Goal: Contribute content: Contribute content

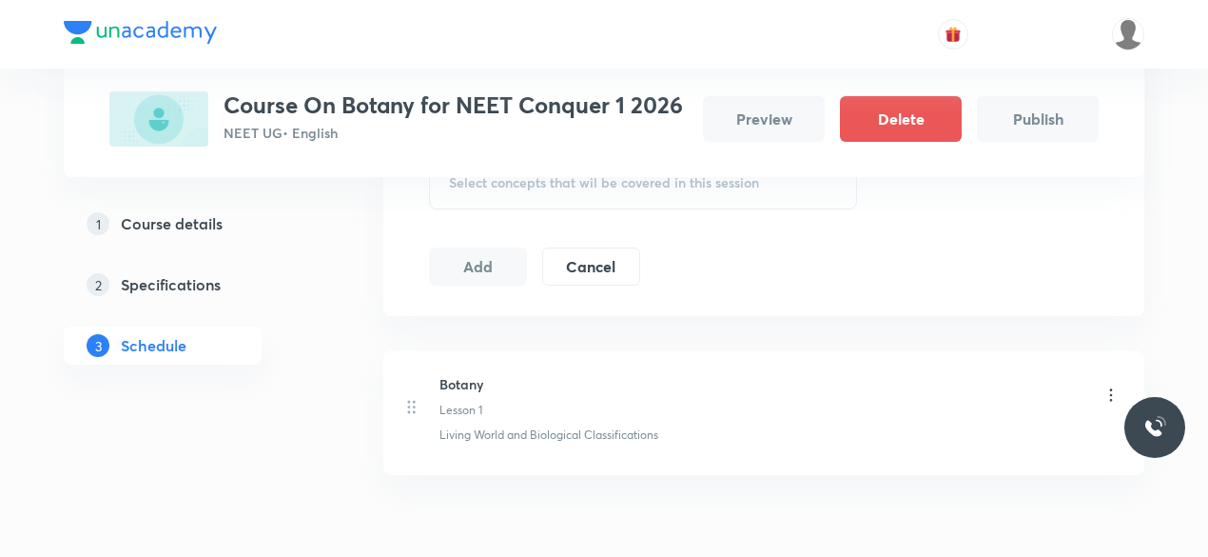
scroll to position [676, 0]
click at [579, 444] on li "Botany Lesson 1 Living World and Biological Classifications" at bounding box center [763, 410] width 761 height 125
click at [504, 420] on div "Botany Lesson 1 Living World and Biological Classifications" at bounding box center [779, 406] width 681 height 69
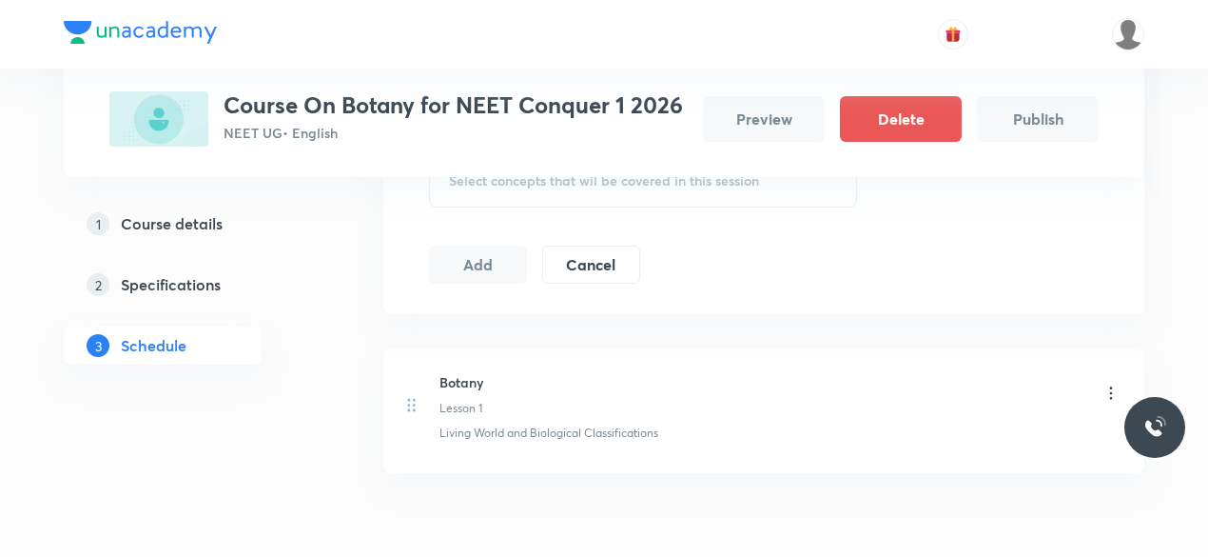
click at [451, 397] on div "Botany Lesson 1" at bounding box center [461, 394] width 44 height 45
click at [556, 389] on div "Botany Lesson 1" at bounding box center [779, 394] width 681 height 45
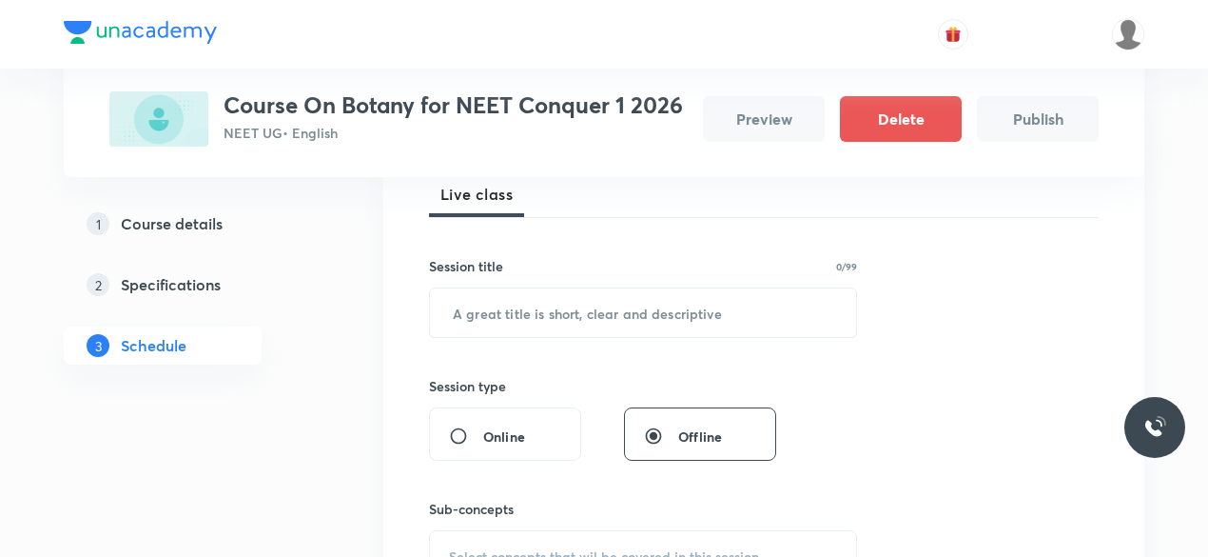
scroll to position [196, 0]
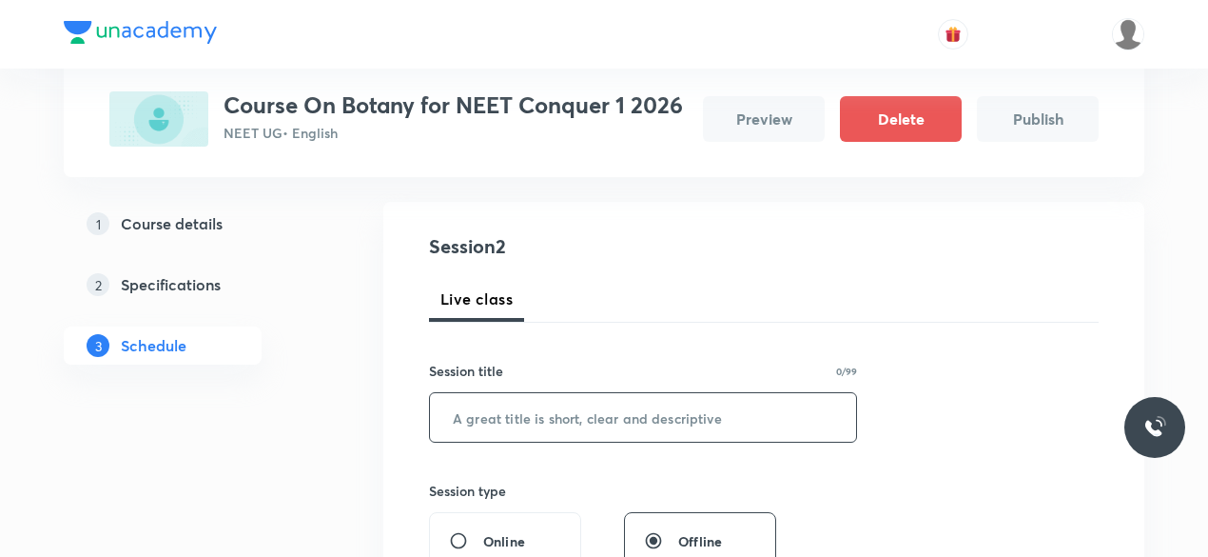
click at [550, 407] on input "text" at bounding box center [643, 417] width 426 height 49
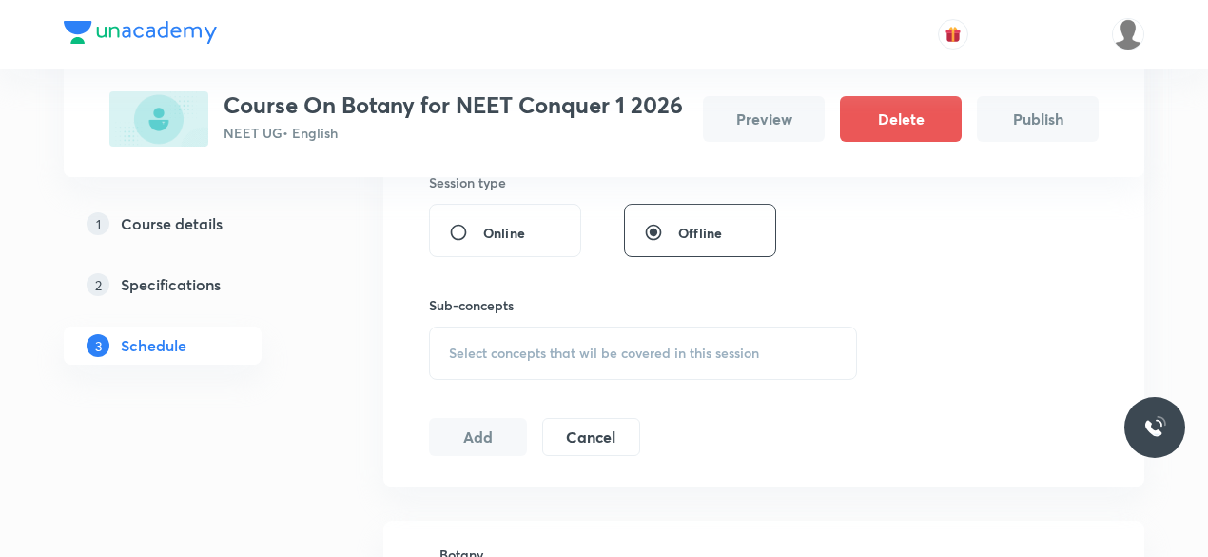
scroll to position [502, 0]
type input "Botany"
click at [477, 241] on input "Online" at bounding box center [466, 234] width 34 height 19
radio input "true"
radio input "false"
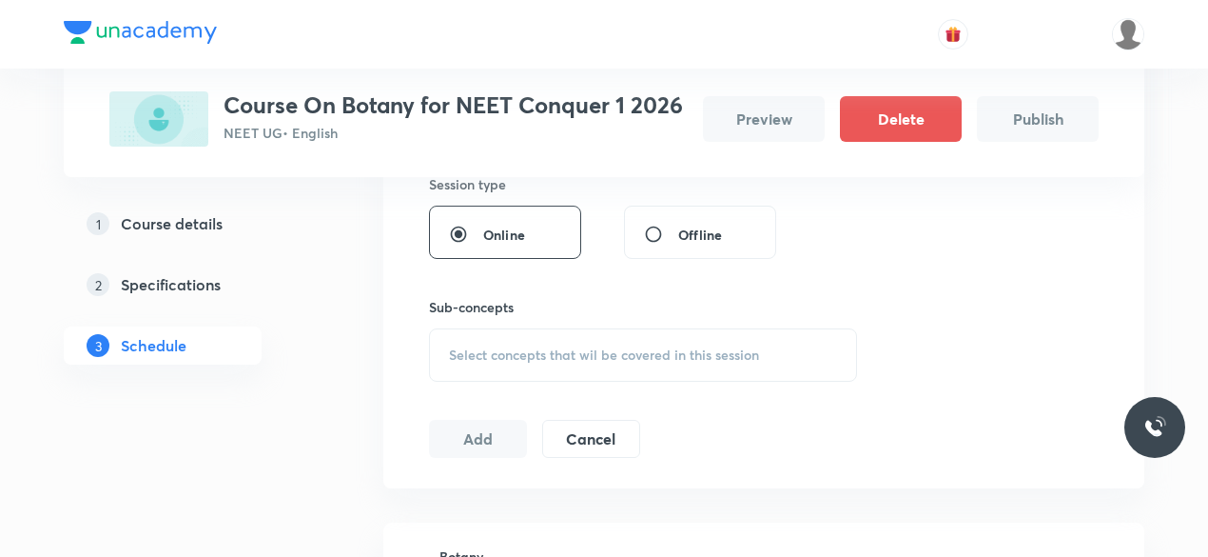
click at [527, 365] on div "Select concepts that wil be covered in this session" at bounding box center [643, 354] width 428 height 53
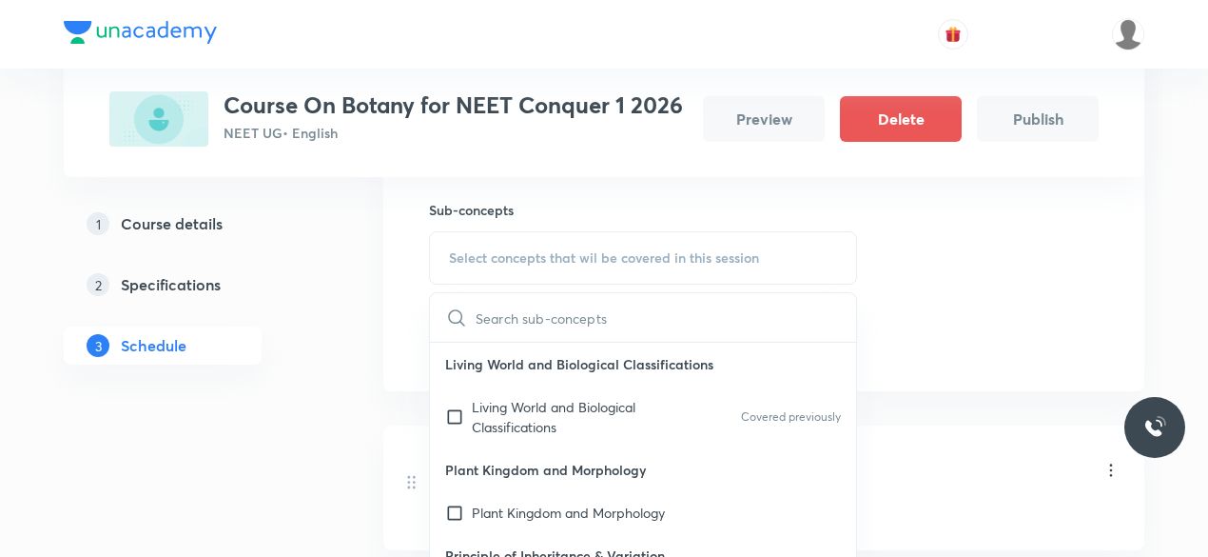
scroll to position [600, 0]
click at [481, 501] on p "Plant Kingdom and Morphology" at bounding box center [568, 511] width 193 height 20
checkbox input "true"
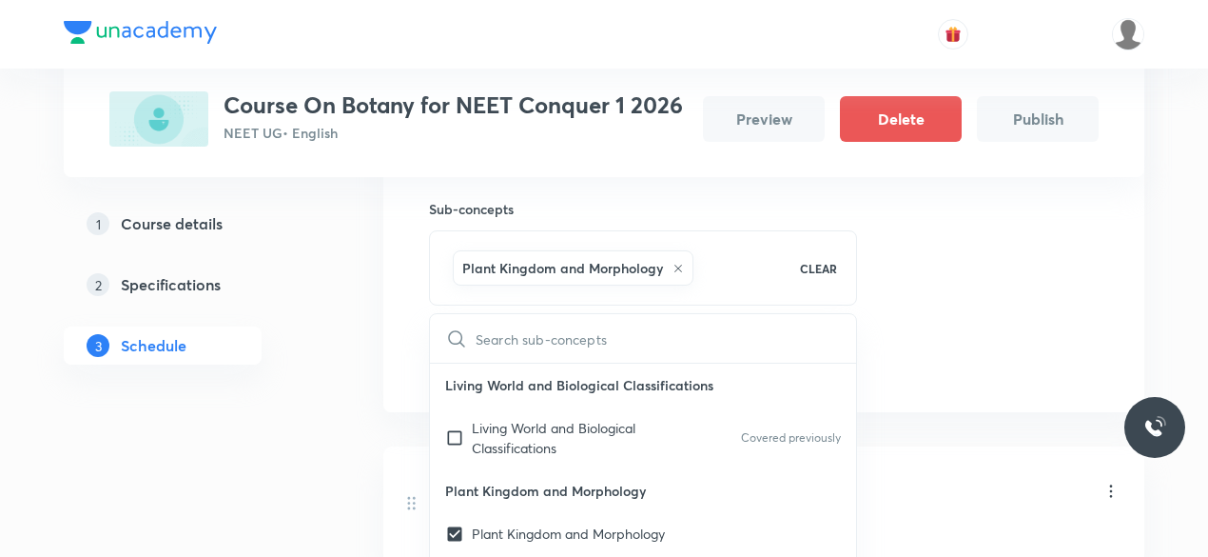
click at [863, 303] on div "Session 2 Live class Session title 6/99 Botany ​ Session type Online Offline Su…" at bounding box center [764, 105] width 670 height 554
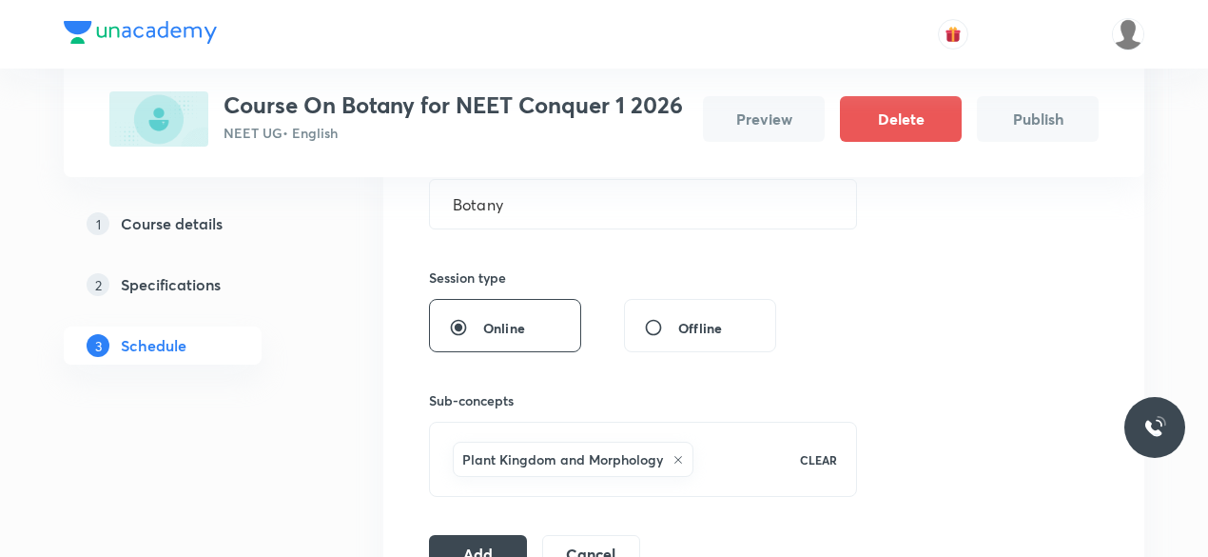
scroll to position [407, 0]
click at [648, 337] on div "Offline" at bounding box center [700, 327] width 152 height 53
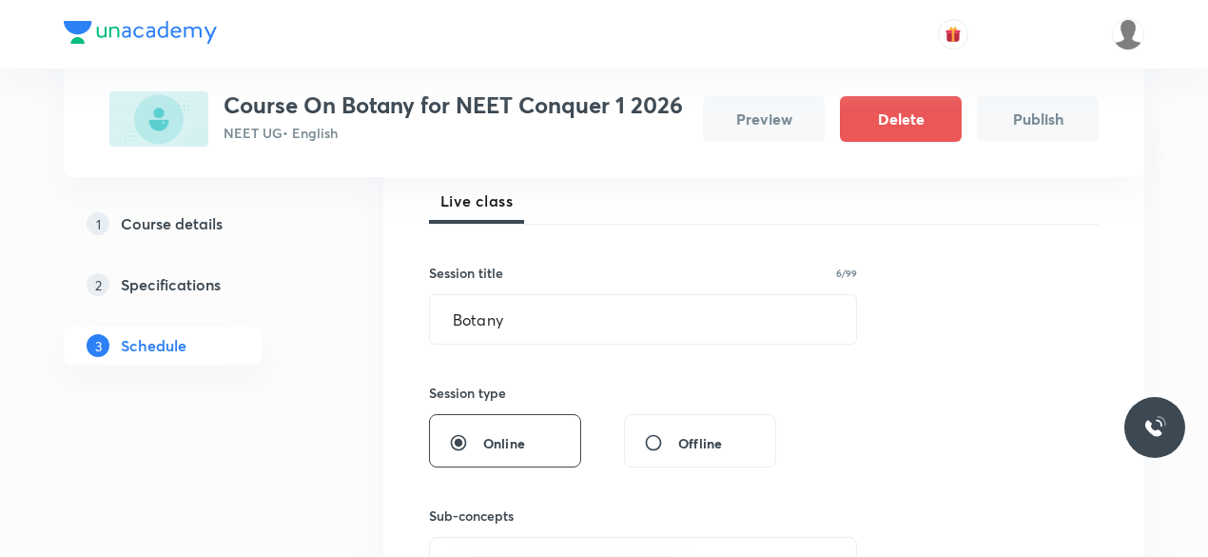
scroll to position [293, 0]
click at [651, 440] on input "Offline" at bounding box center [661, 443] width 34 height 19
radio input "true"
radio input "false"
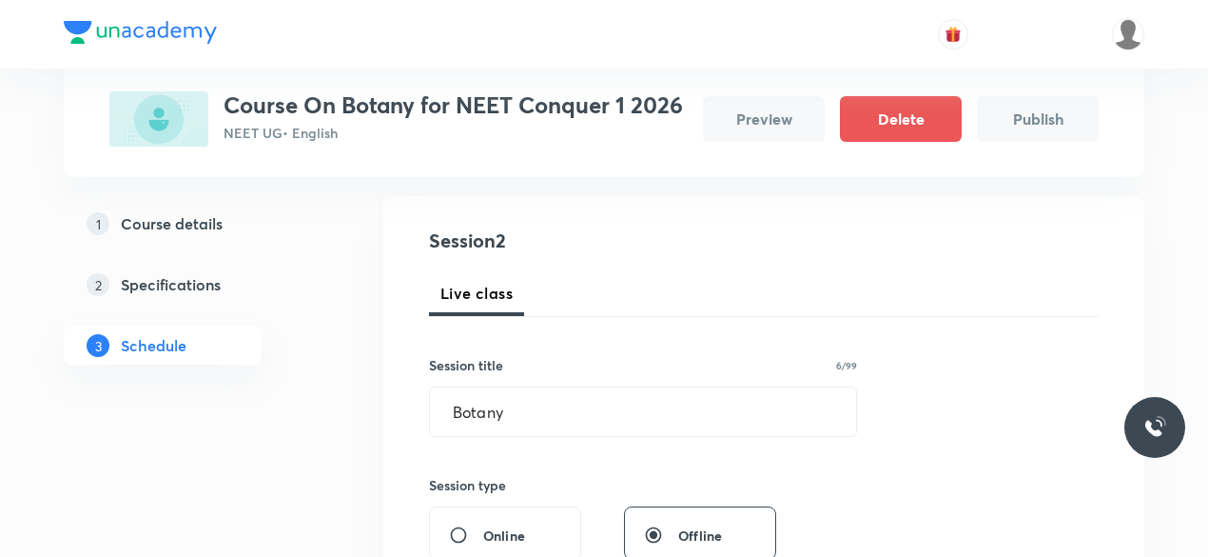
scroll to position [201, 0]
click at [1043, 119] on button "Publish" at bounding box center [1038, 119] width 122 height 46
click at [211, 227] on h5 "Course details" at bounding box center [172, 223] width 102 height 23
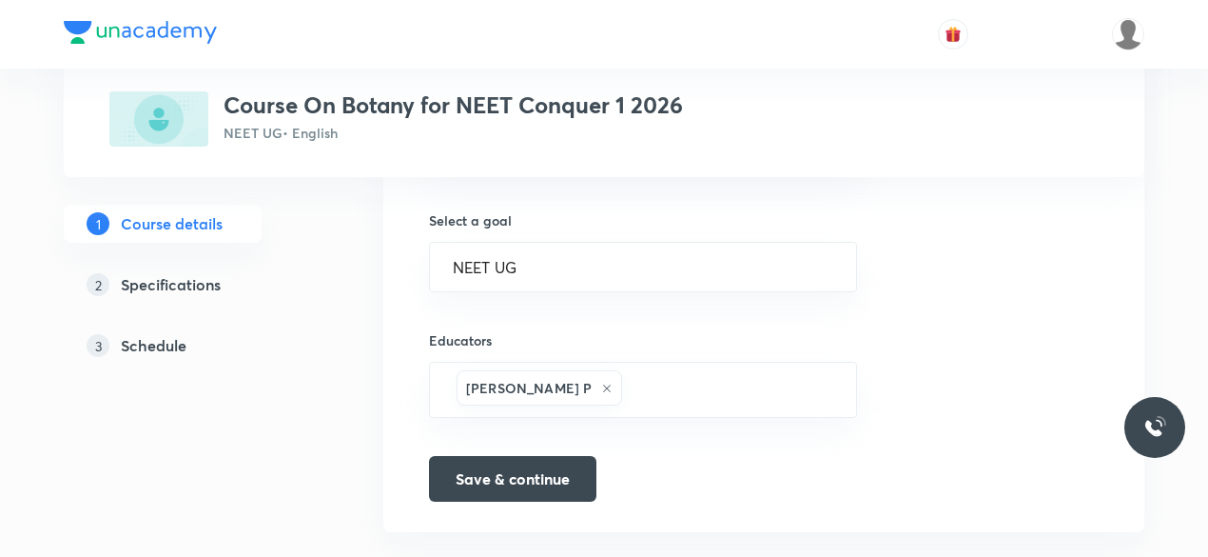
scroll to position [1320, 0]
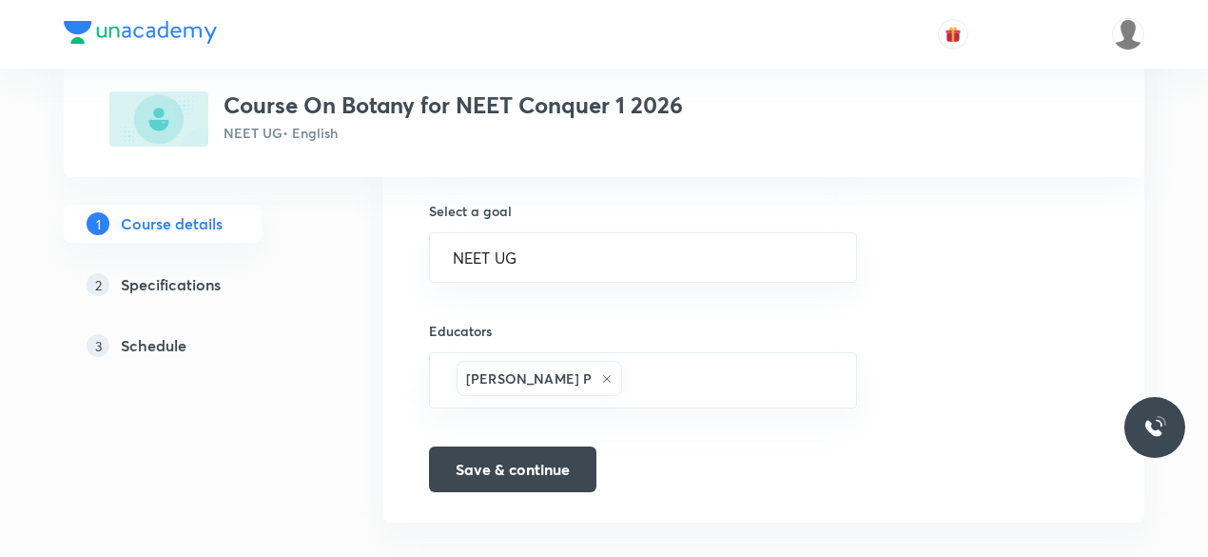
click at [185, 286] on h5 "Specifications" at bounding box center [171, 284] width 100 height 23
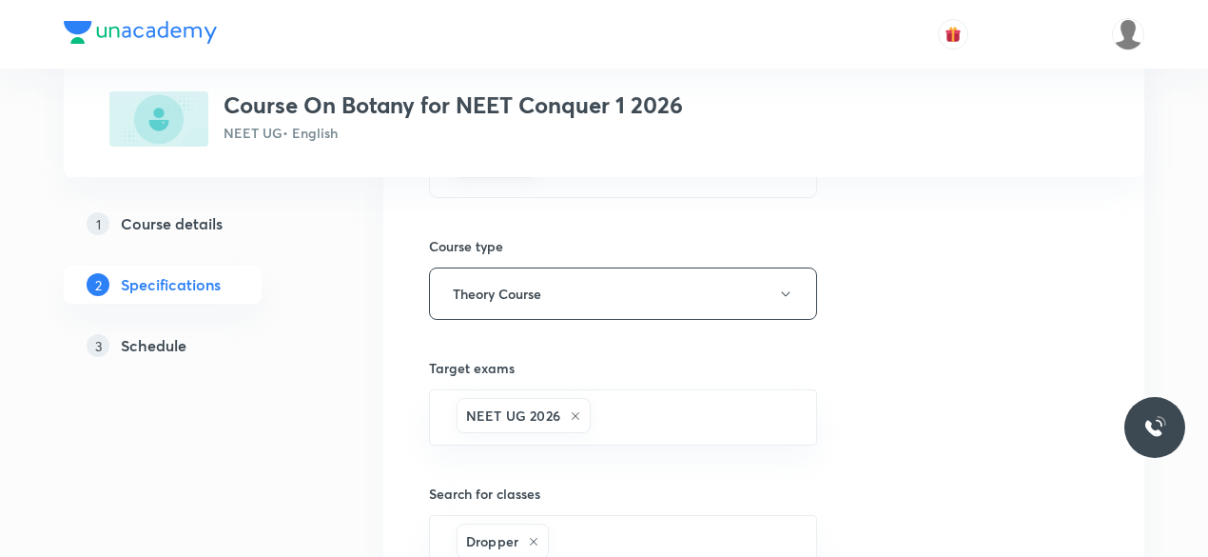
scroll to position [272, 0]
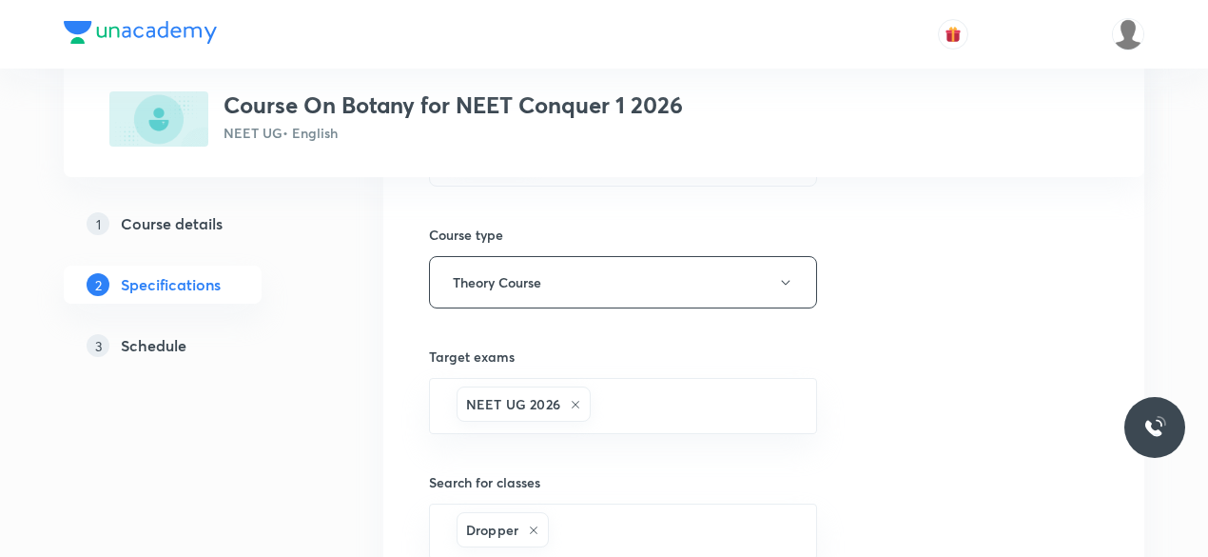
click at [981, 342] on div "Topics Botany CLEAR Course type Theory Course Target exams NEET UG 2026 ​ Searc…" at bounding box center [764, 470] width 670 height 781
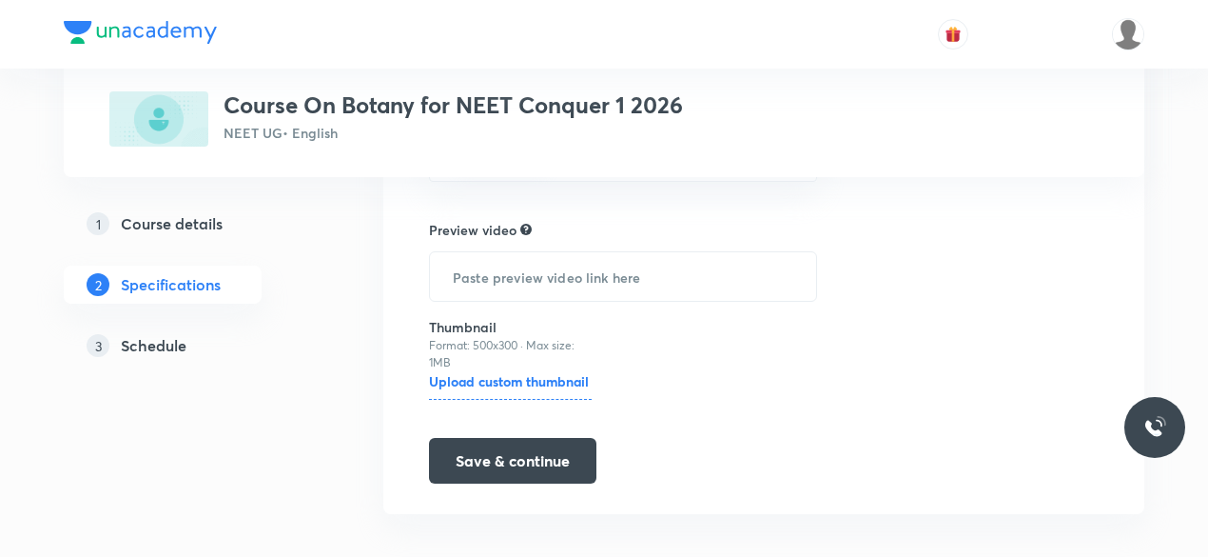
scroll to position [662, 0]
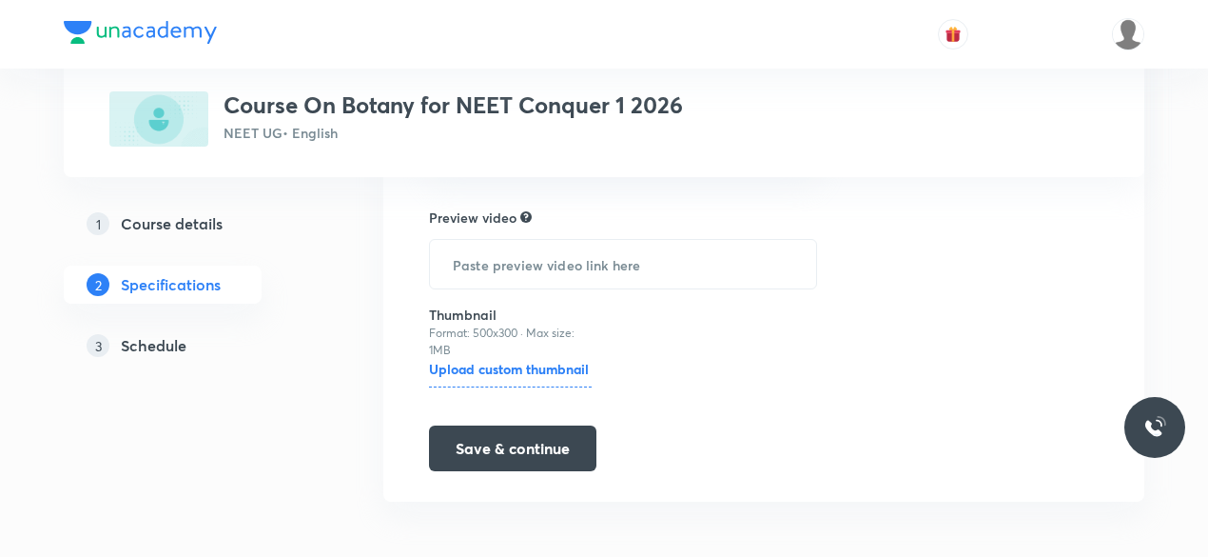
click at [175, 361] on link "3 Schedule" at bounding box center [193, 345] width 259 height 38
click at [164, 355] on h5 "Schedule" at bounding box center [154, 345] width 66 height 23
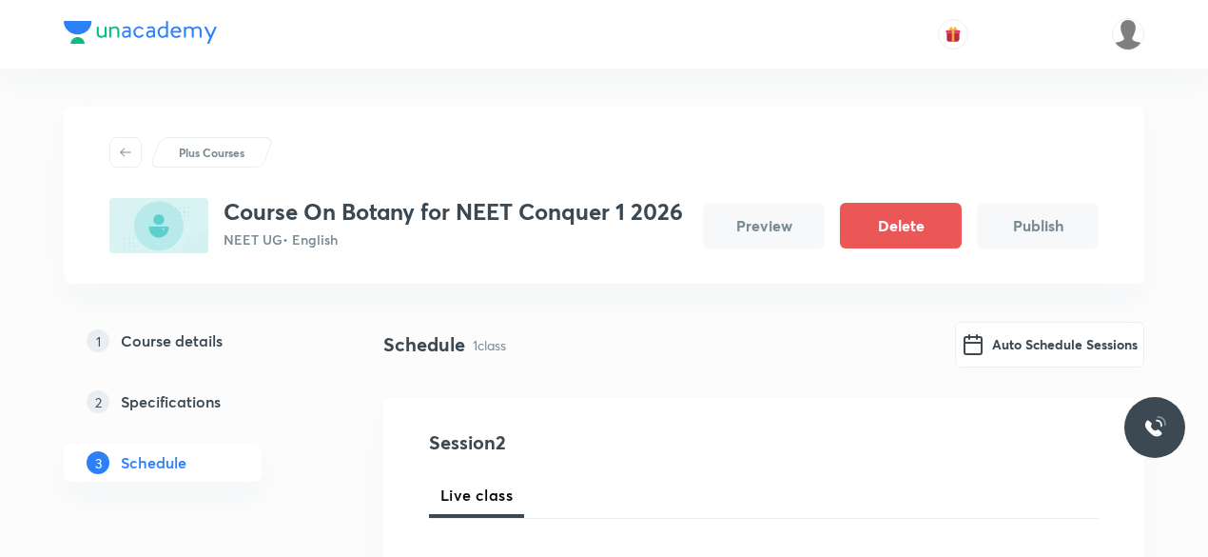
click at [161, 405] on h5 "Specifications" at bounding box center [171, 401] width 100 height 23
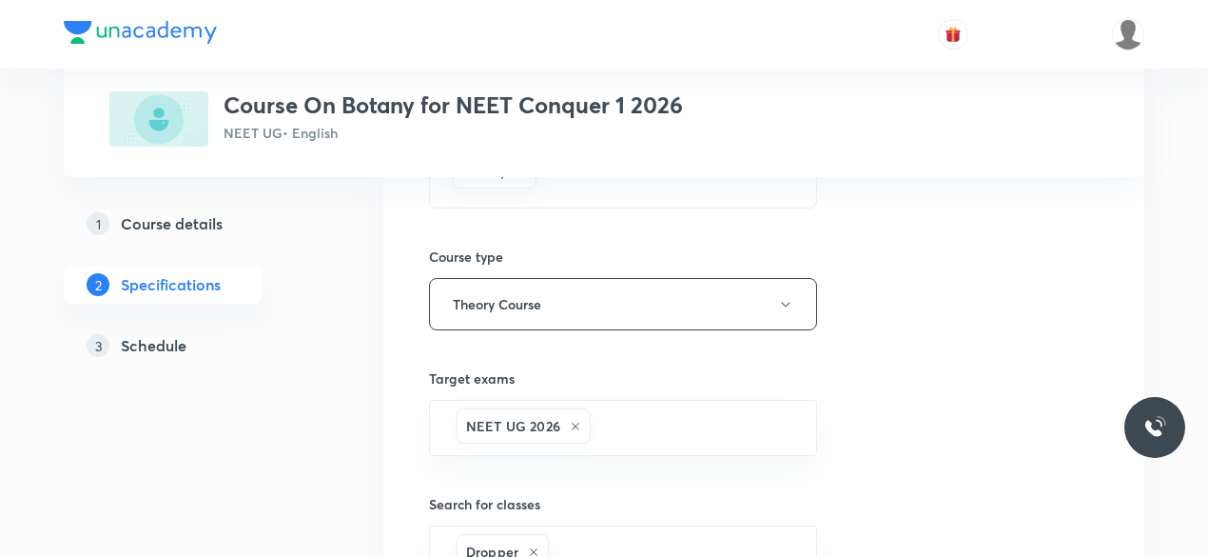
scroll to position [251, 0]
click at [787, 296] on icon "button" at bounding box center [785, 303] width 15 height 15
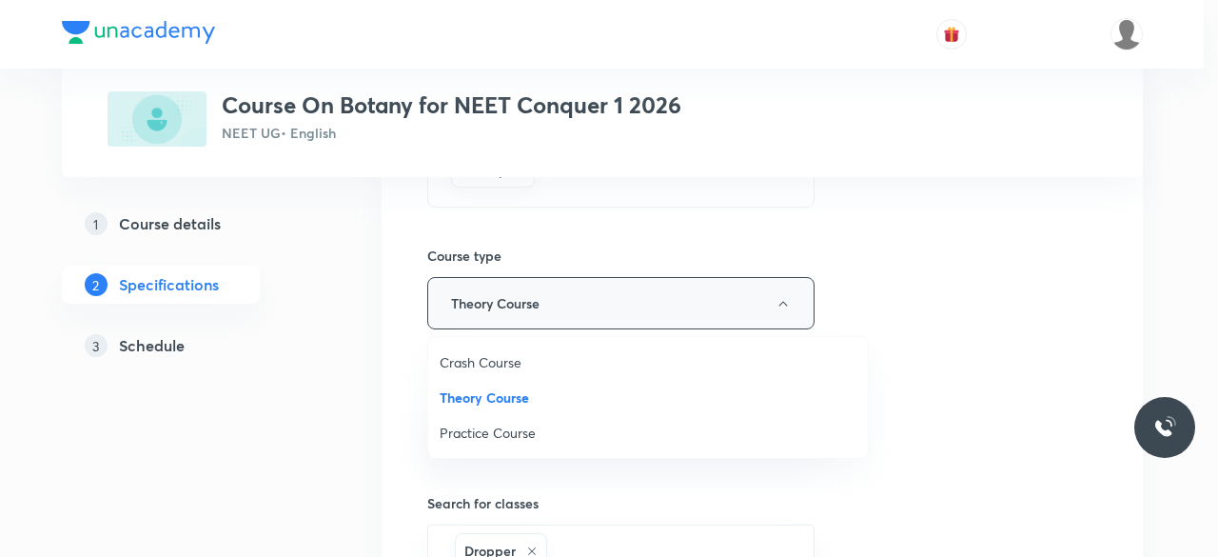
click at [787, 296] on div at bounding box center [609, 278] width 1218 height 557
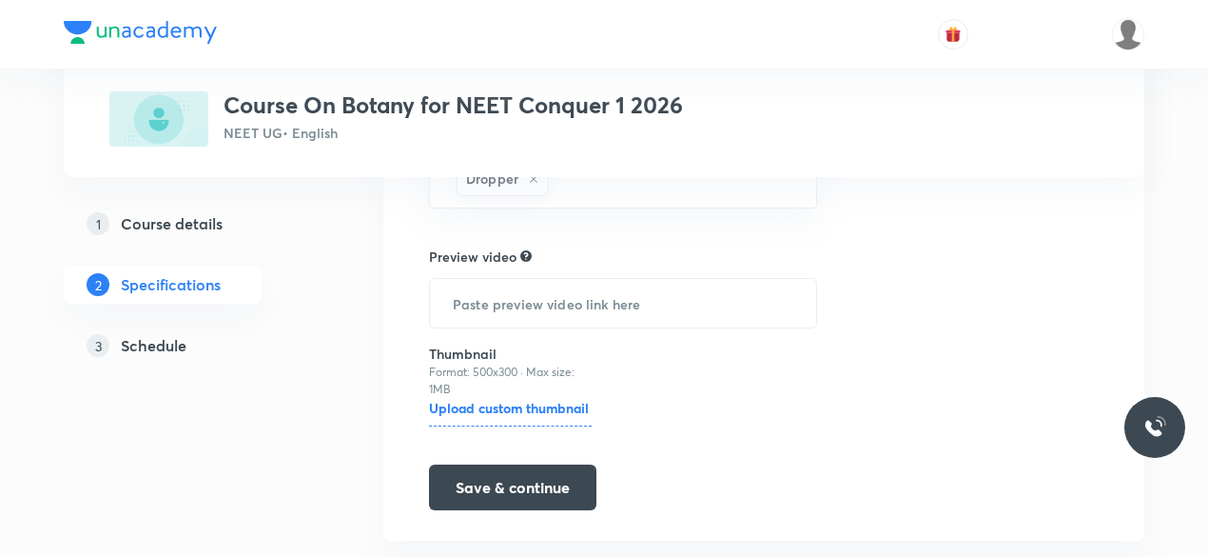
scroll to position [662, 0]
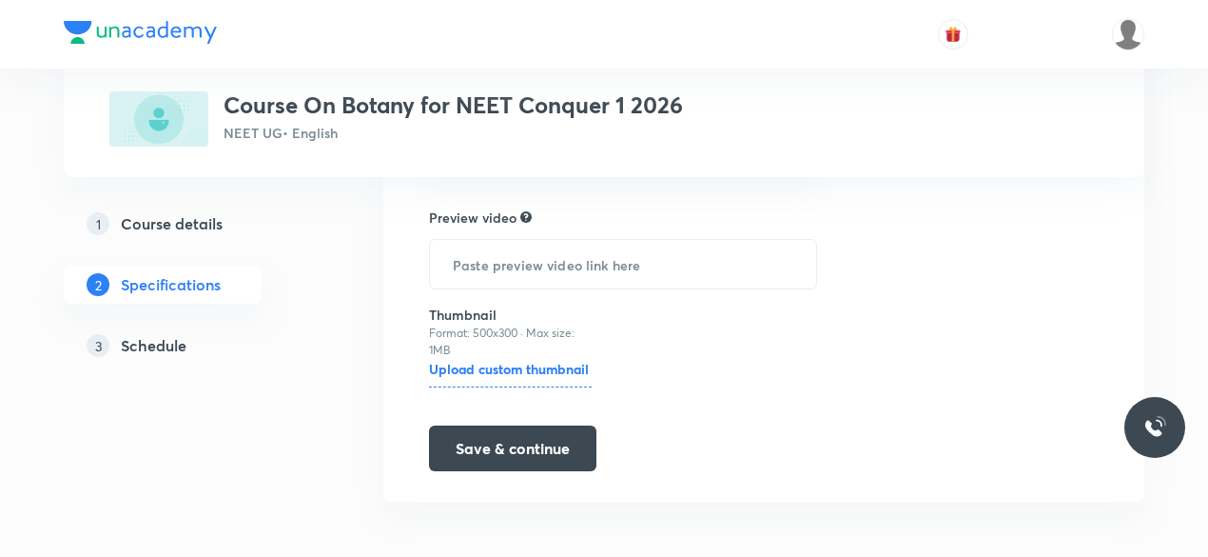
click at [182, 224] on h5 "Course details" at bounding box center [172, 223] width 102 height 23
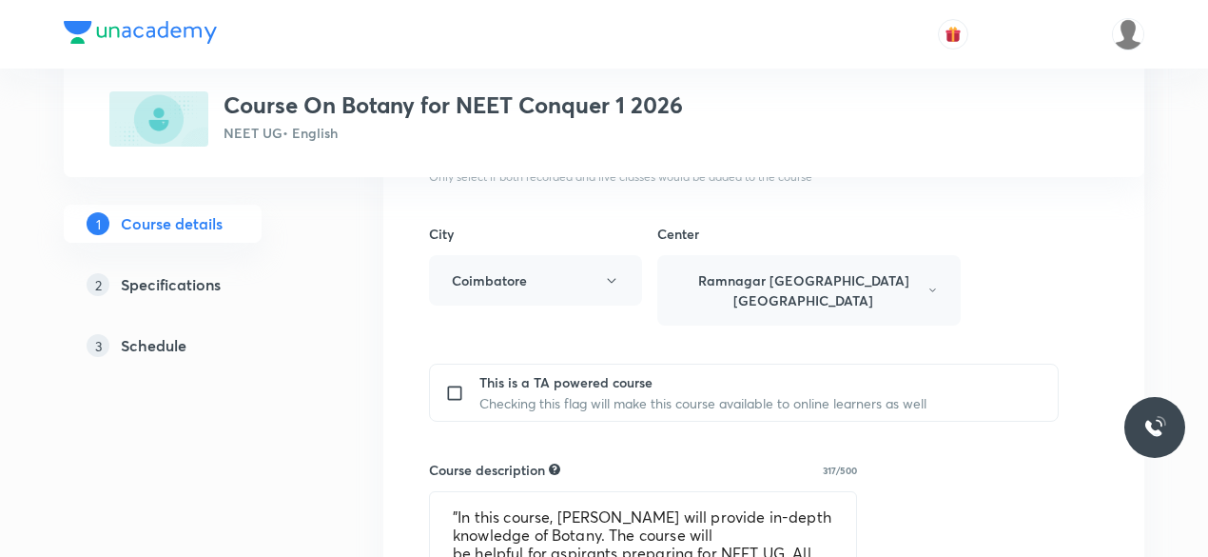
scroll to position [642, 0]
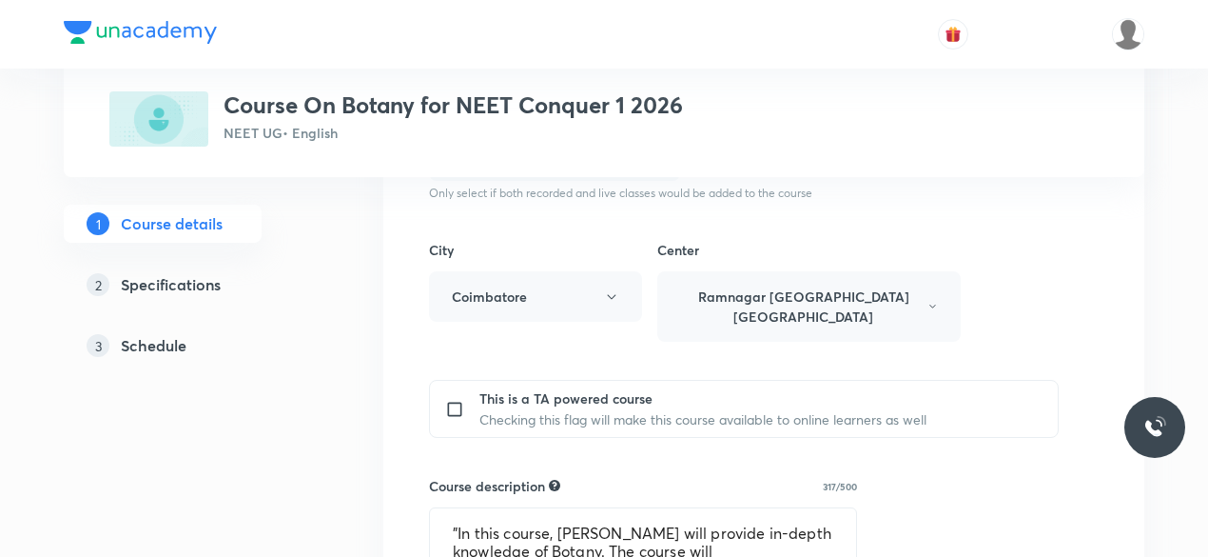
click at [447, 388] on input "checkbox" at bounding box center [458, 408] width 27 height 41
click at [455, 388] on input "checkbox" at bounding box center [458, 408] width 27 height 41
checkbox input "false"
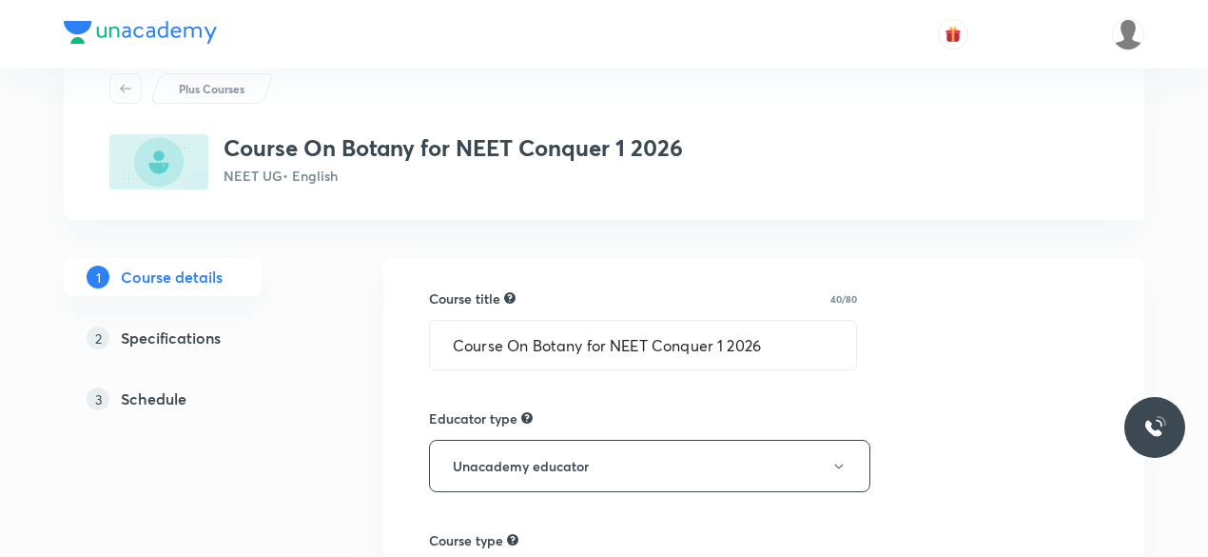
scroll to position [46, 0]
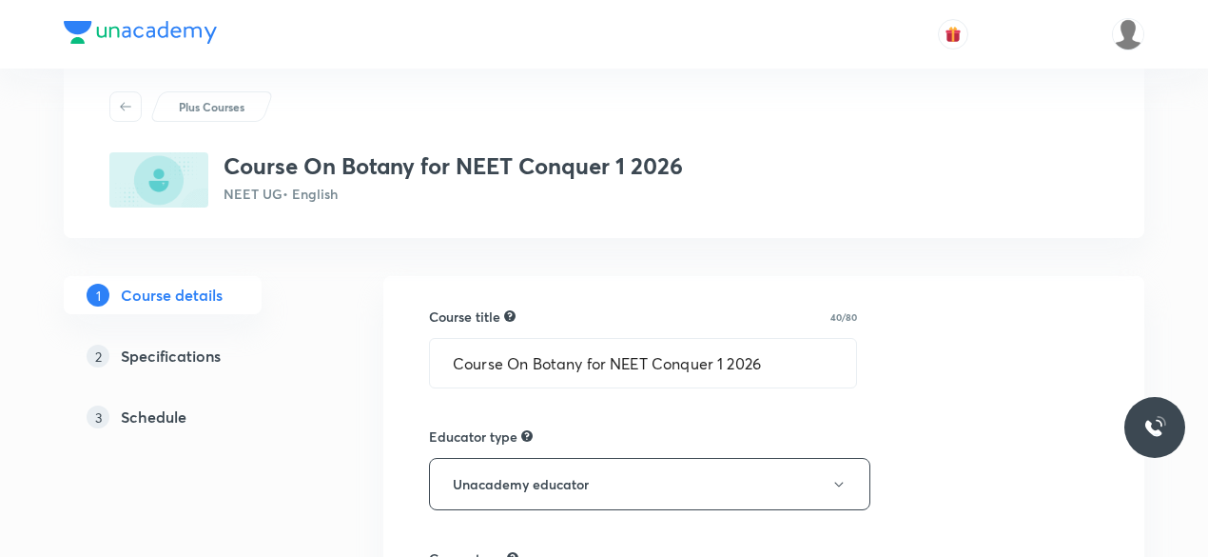
click at [185, 335] on div "1 Course details 2 Specifications 3 Schedule" at bounding box center [193, 367] width 259 height 183
click at [187, 347] on h5 "Specifications" at bounding box center [171, 355] width 100 height 23
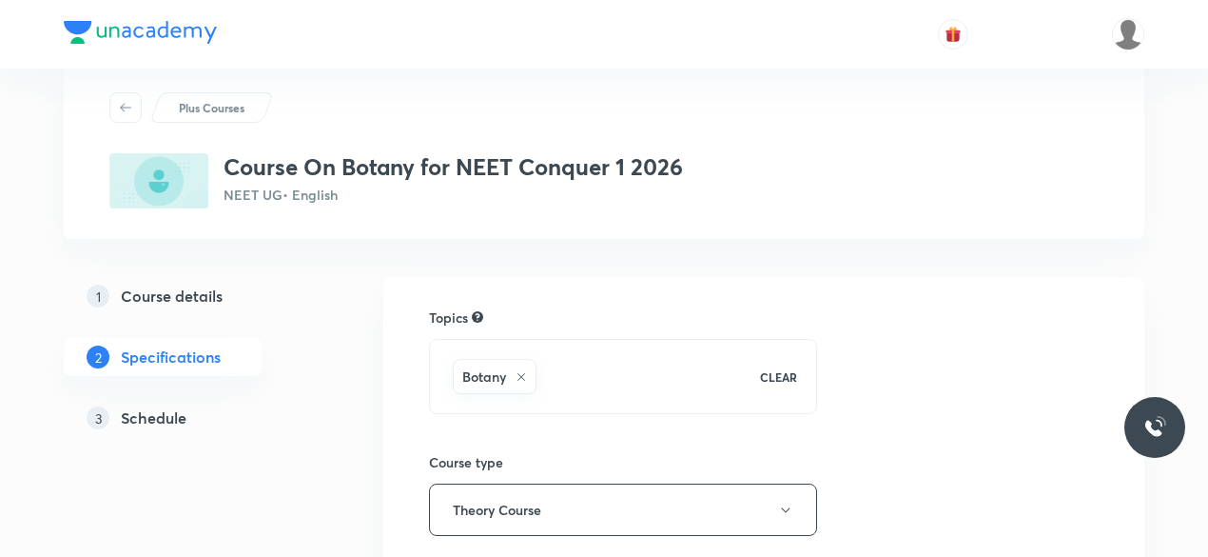
scroll to position [156, 0]
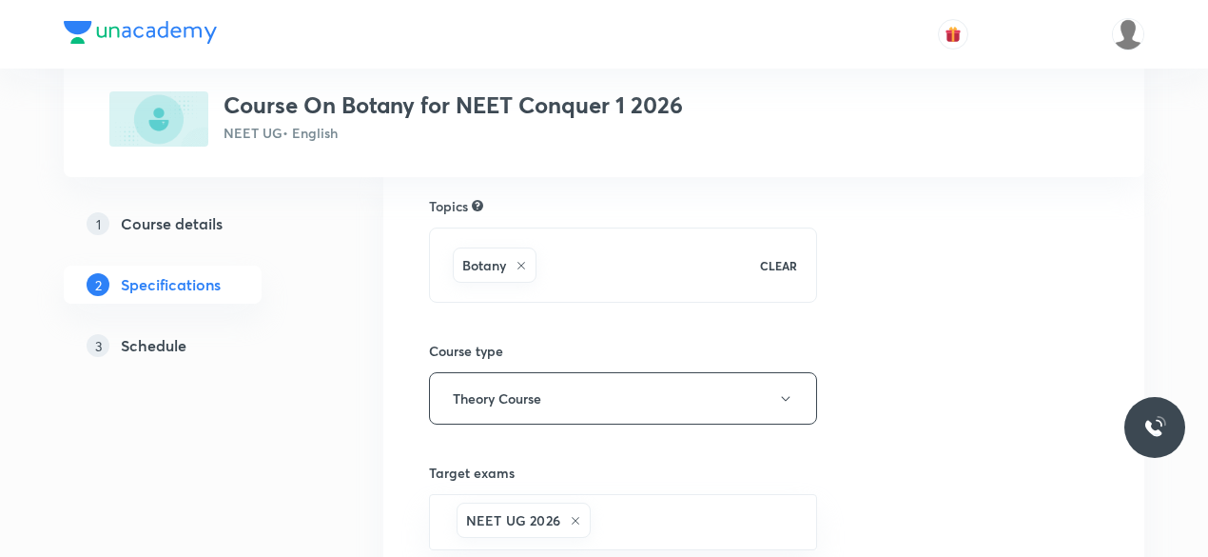
click at [164, 347] on h5 "Schedule" at bounding box center [154, 345] width 66 height 23
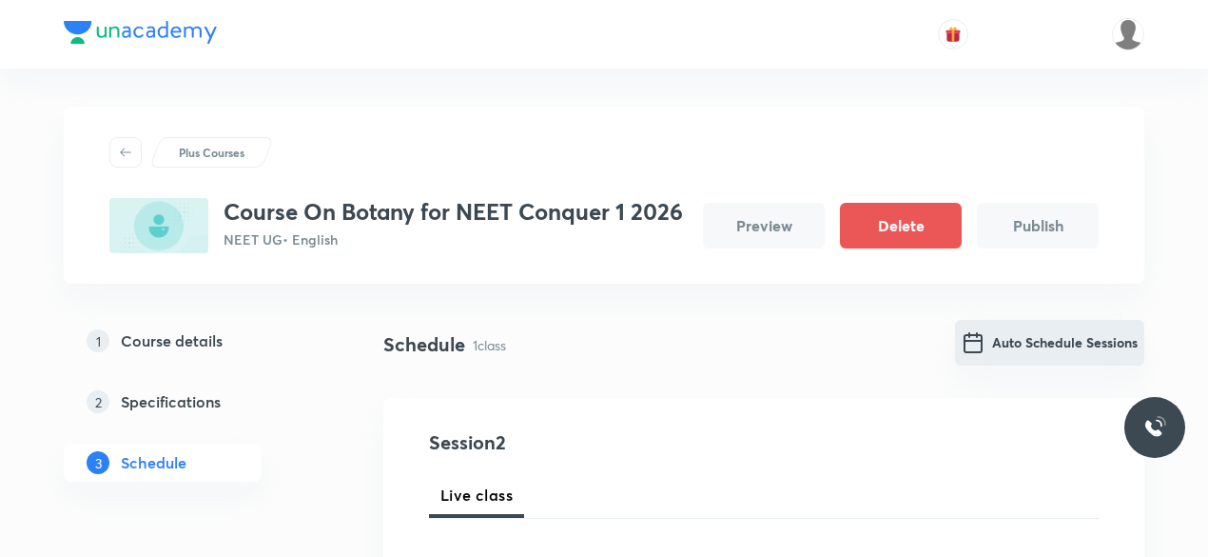
click at [1086, 342] on button "Auto Schedule Sessions" at bounding box center [1049, 343] width 189 height 46
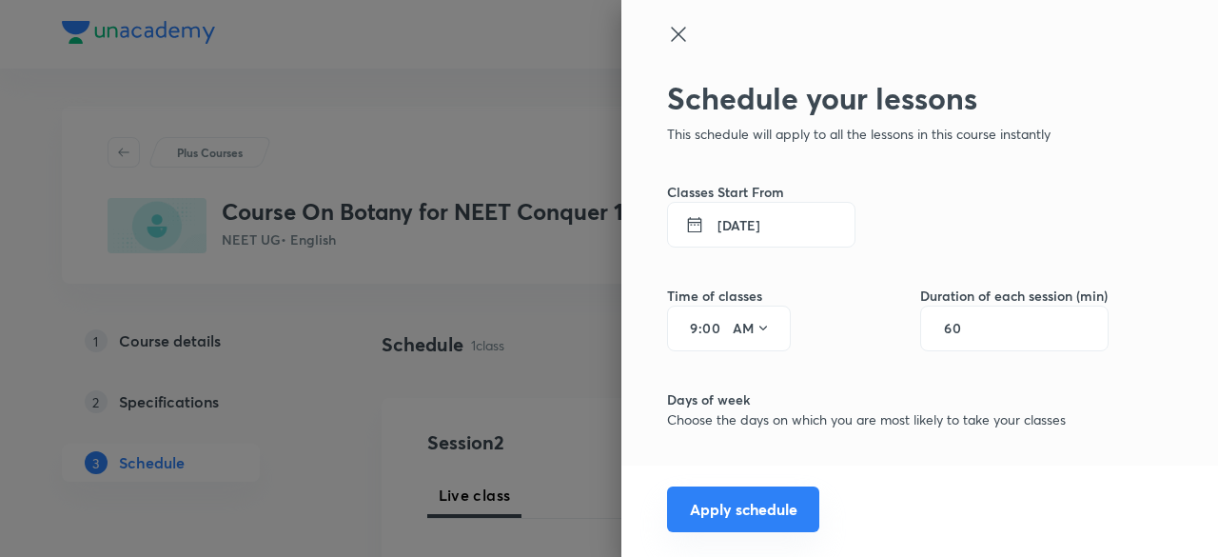
click at [765, 499] on button "Apply schedule" at bounding box center [743, 509] width 152 height 46
click at [744, 503] on button "Apply schedule" at bounding box center [743, 509] width 152 height 46
click at [755, 328] on button "AM" at bounding box center [751, 328] width 53 height 30
click at [752, 330] on div at bounding box center [609, 278] width 1218 height 557
click at [702, 330] on input "00" at bounding box center [713, 328] width 23 height 15
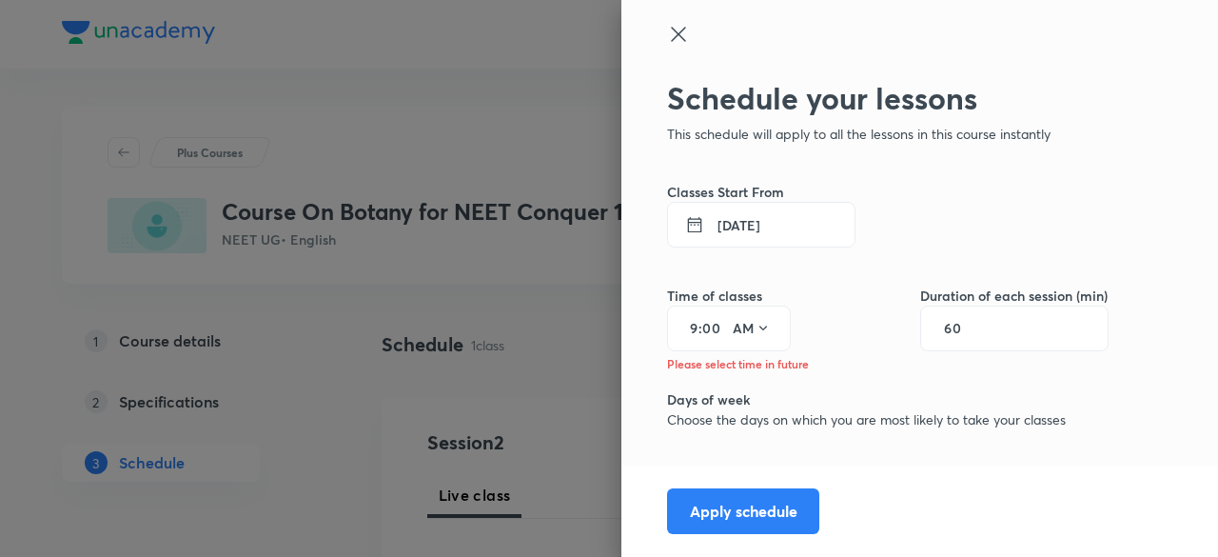
click at [705, 330] on input "00" at bounding box center [713, 328] width 23 height 15
type input "0"
click at [702, 326] on input at bounding box center [713, 328] width 23 height 15
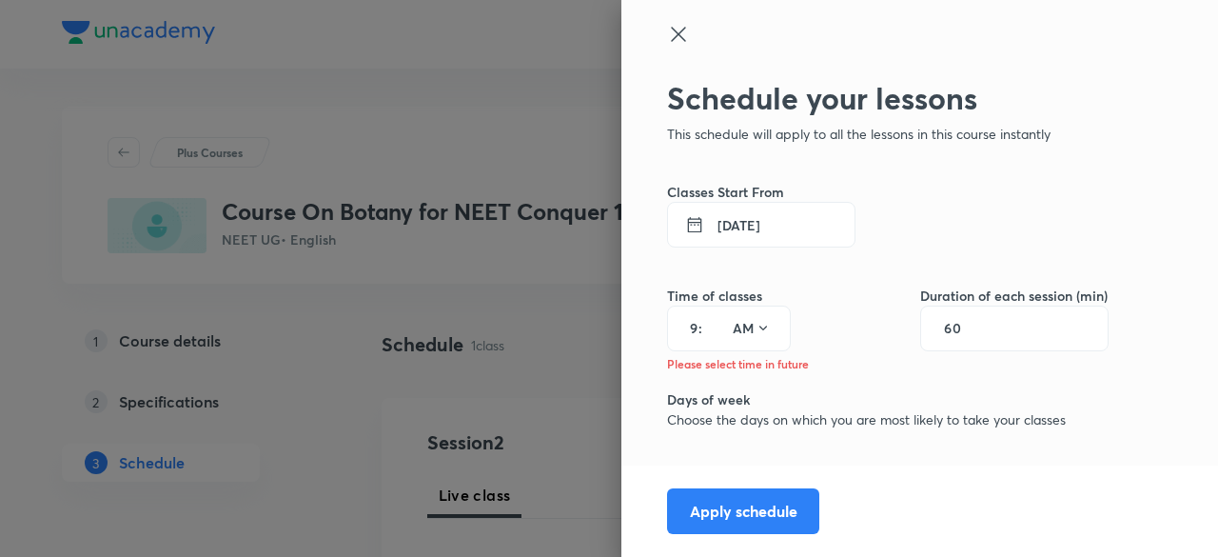
click at [702, 326] on input at bounding box center [713, 328] width 23 height 15
type input "00"
click at [733, 212] on button "[DATE]" at bounding box center [761, 225] width 188 height 46
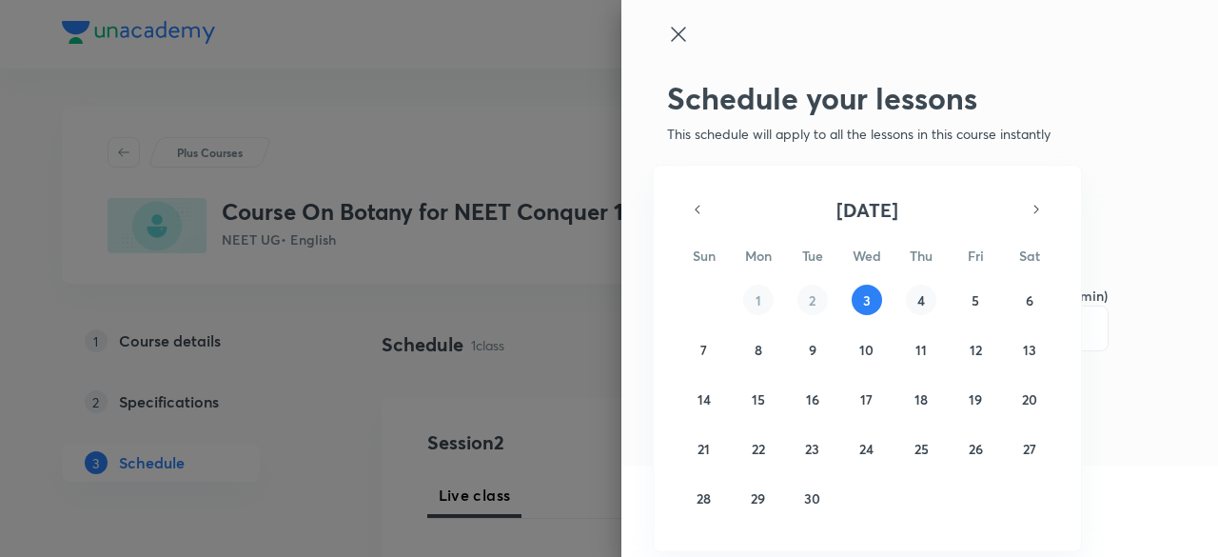
click at [919, 301] on abbr "4" at bounding box center [921, 300] width 8 height 18
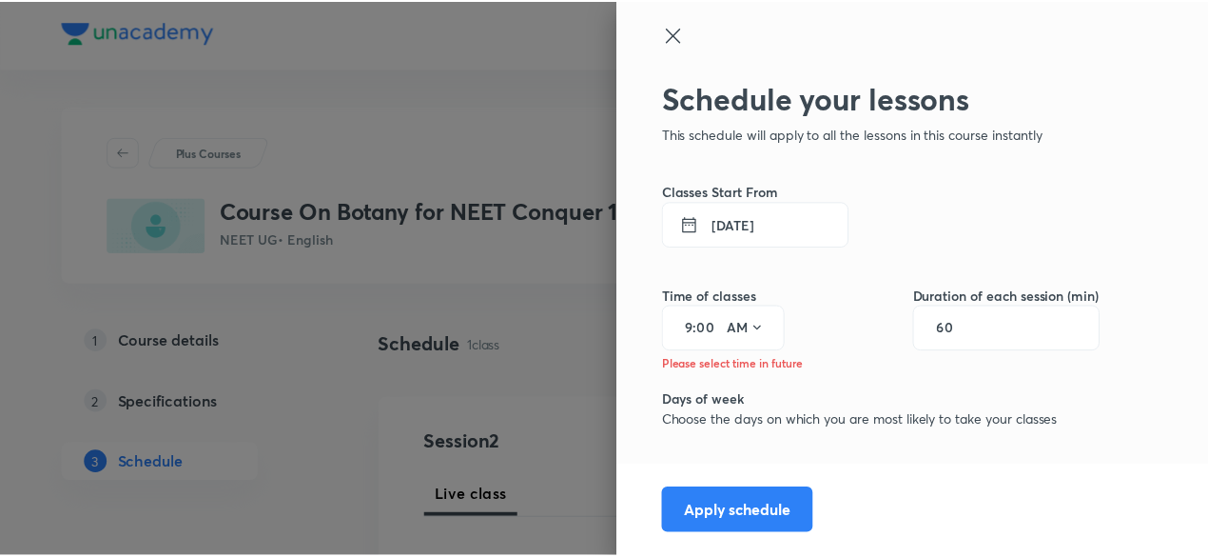
scroll to position [6, 0]
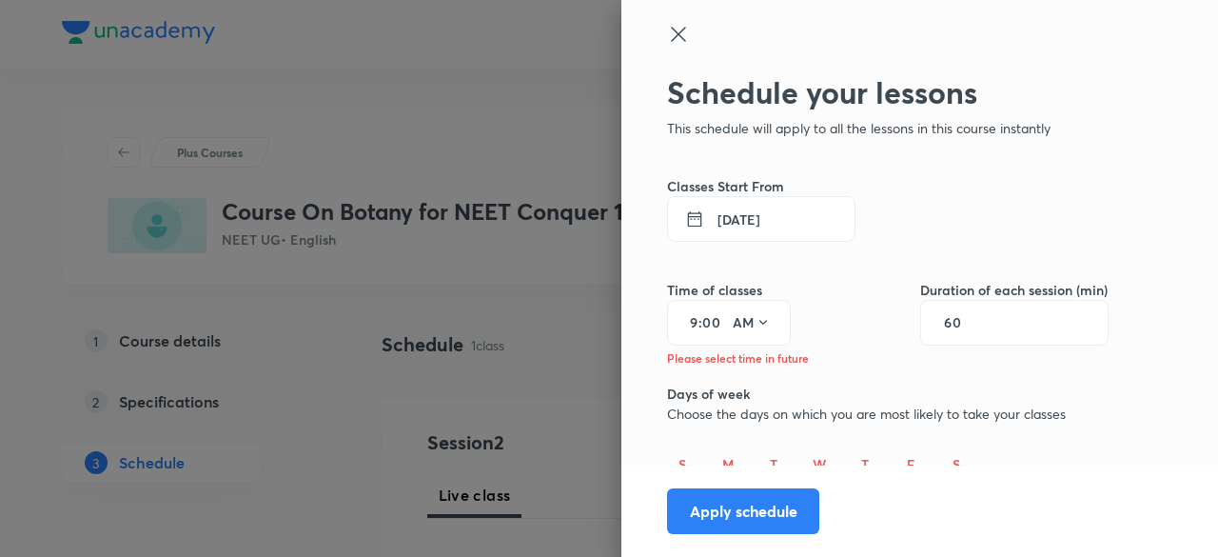
click at [722, 458] on h6 "M" at bounding box center [727, 464] width 11 height 20
click at [728, 523] on button "Apply schedule" at bounding box center [743, 509] width 152 height 46
click at [753, 507] on button "Apply schedule" at bounding box center [743, 509] width 152 height 46
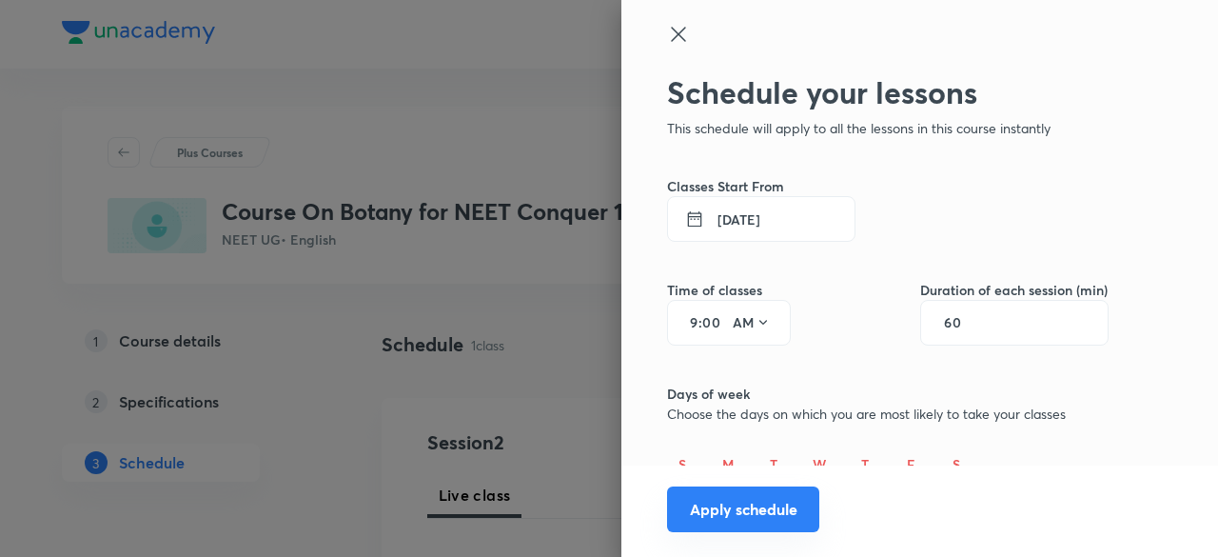
click at [753, 507] on button "Apply schedule" at bounding box center [743, 509] width 152 height 46
click at [671, 34] on icon at bounding box center [678, 34] width 14 height 14
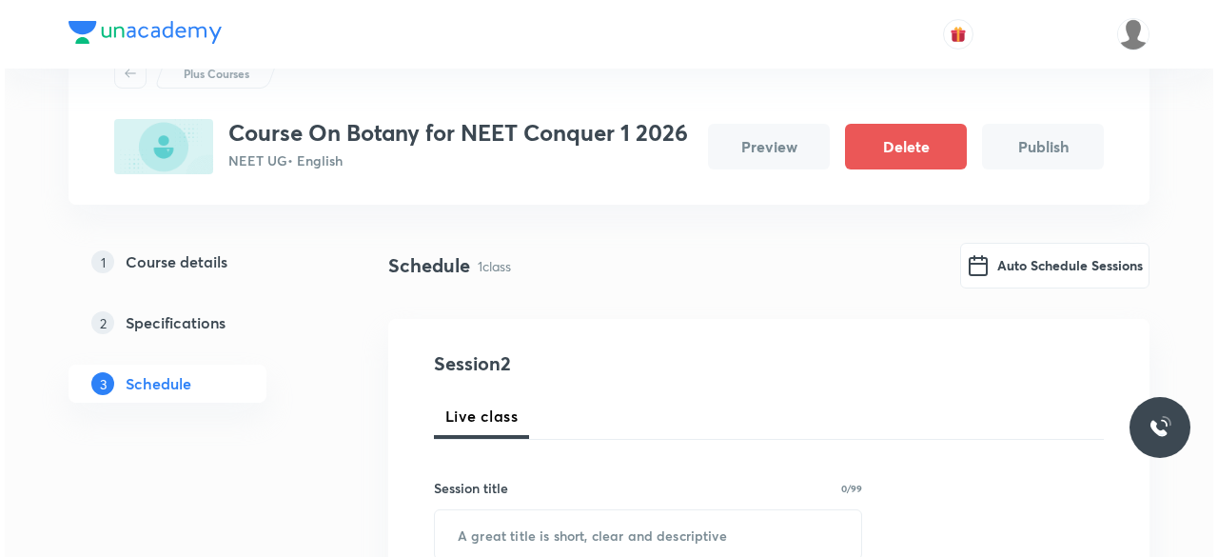
scroll to position [69, 0]
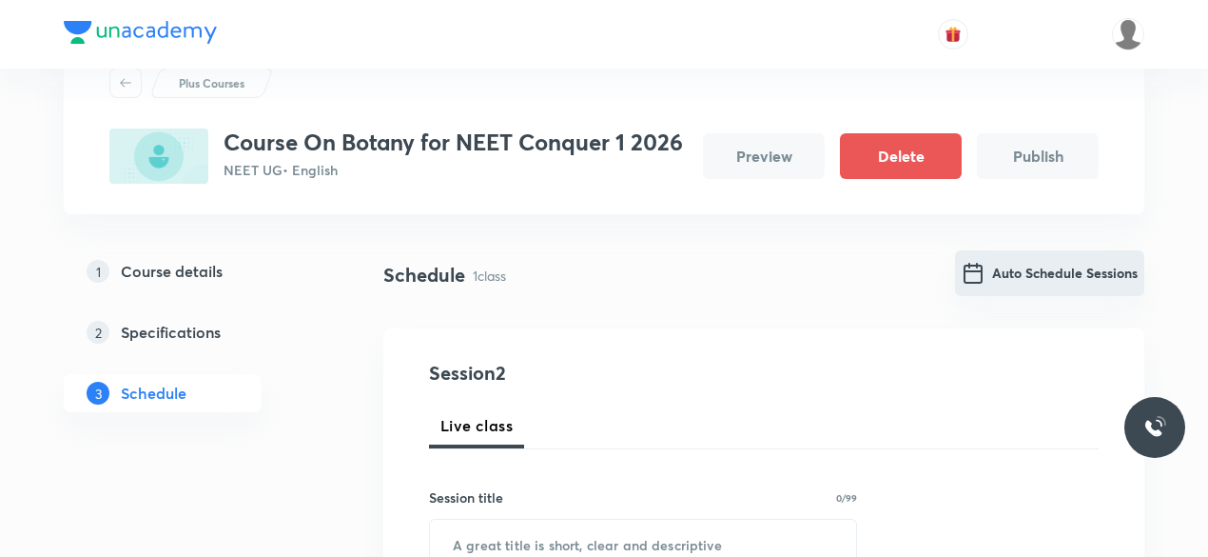
click at [1058, 273] on button "Auto Schedule Sessions" at bounding box center [1049, 273] width 189 height 46
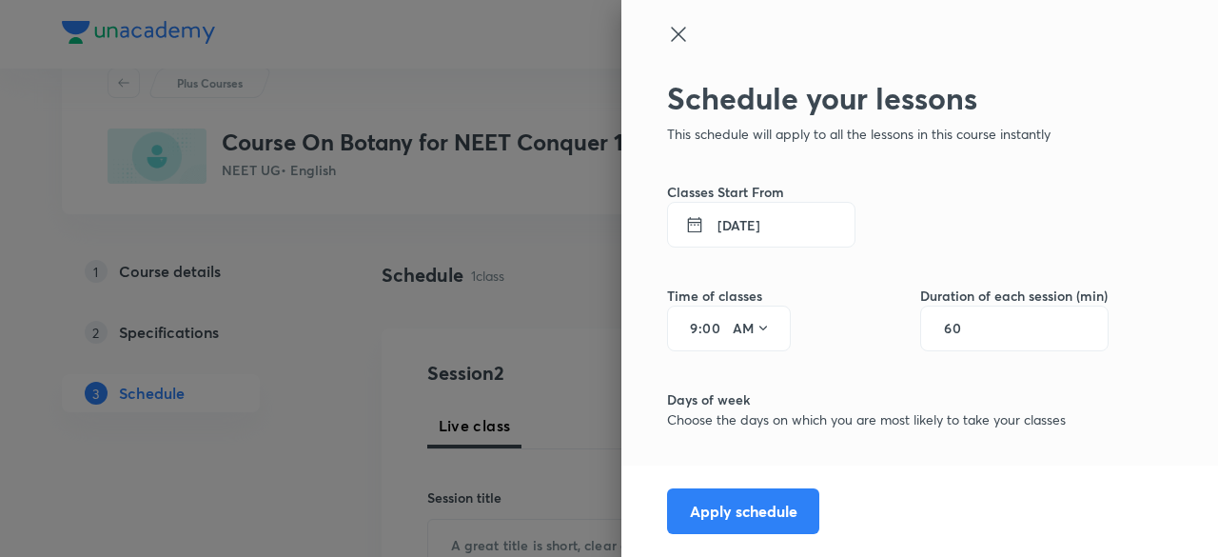
click at [770, 241] on button "[DATE]" at bounding box center [761, 225] width 188 height 46
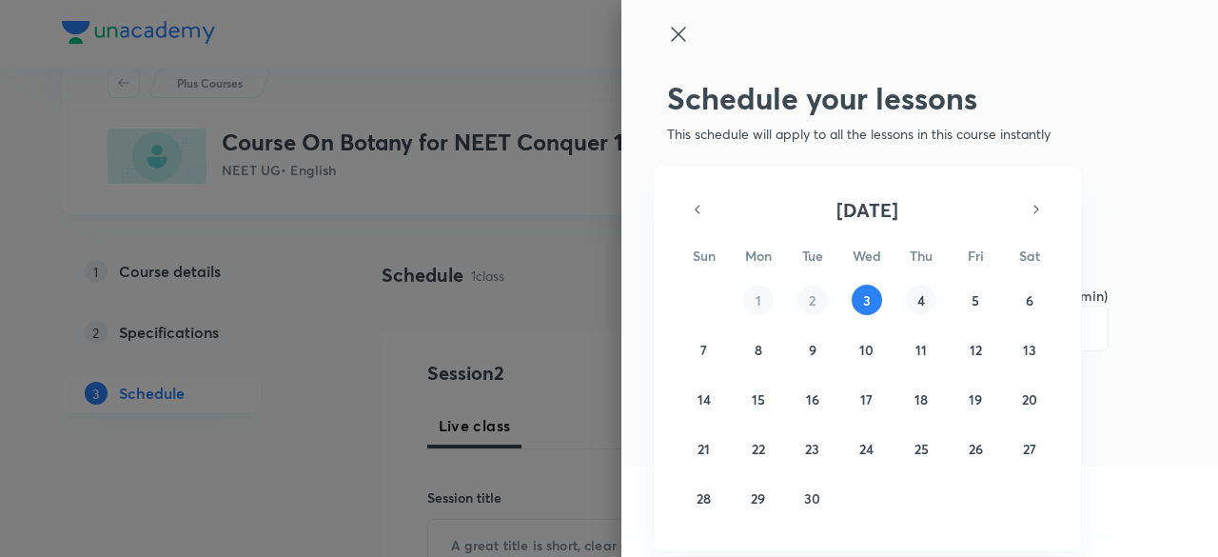
click at [923, 302] on abbr "4" at bounding box center [921, 300] width 8 height 18
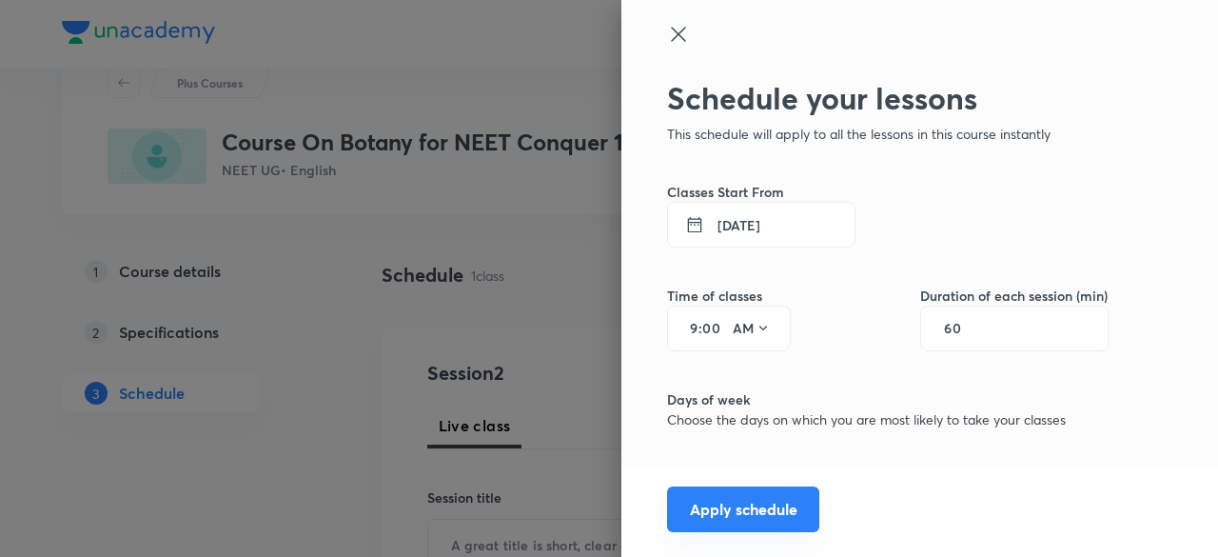
click at [741, 520] on button "Apply schedule" at bounding box center [743, 509] width 152 height 46
click at [713, 516] on button "Apply schedule" at bounding box center [743, 509] width 152 height 46
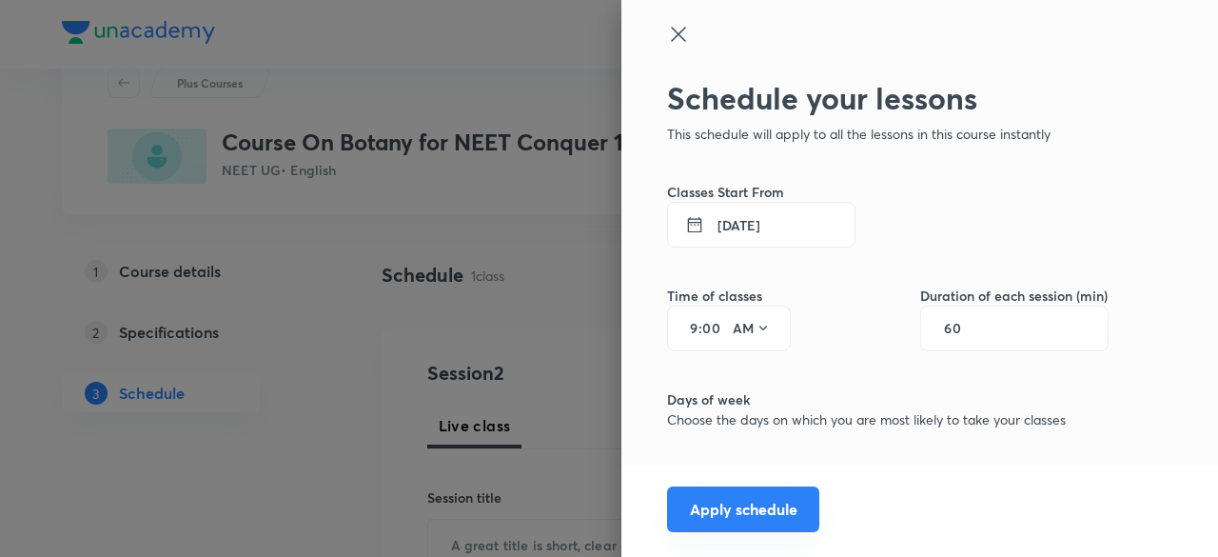
click at [713, 516] on button "Apply schedule" at bounding box center [743, 509] width 152 height 46
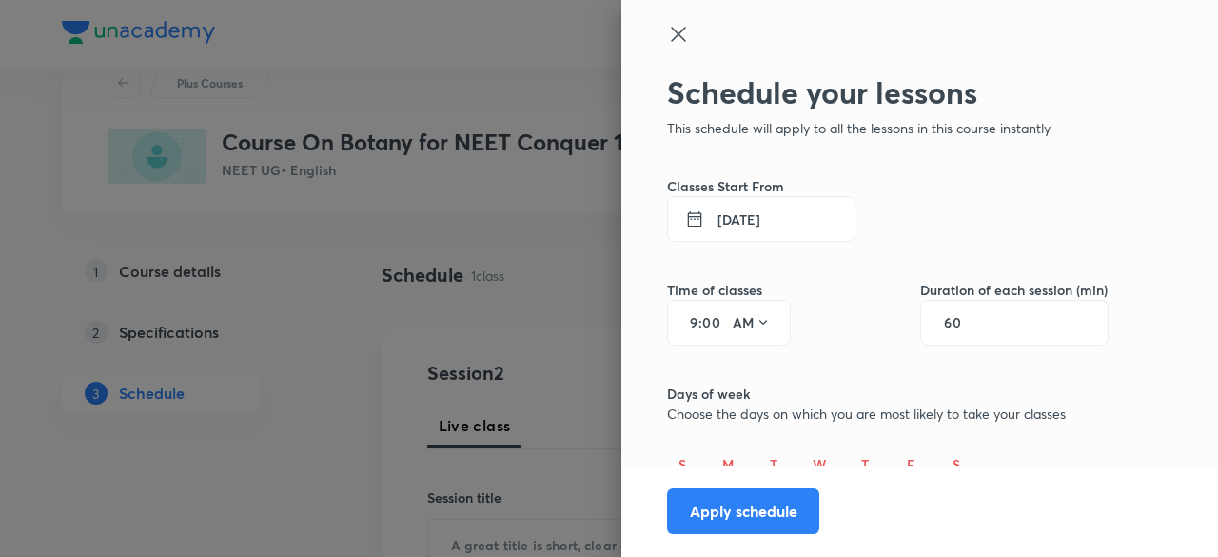
click at [767, 403] on p "Choose the days on which you are most likely to take your classes" at bounding box center [887, 413] width 441 height 20
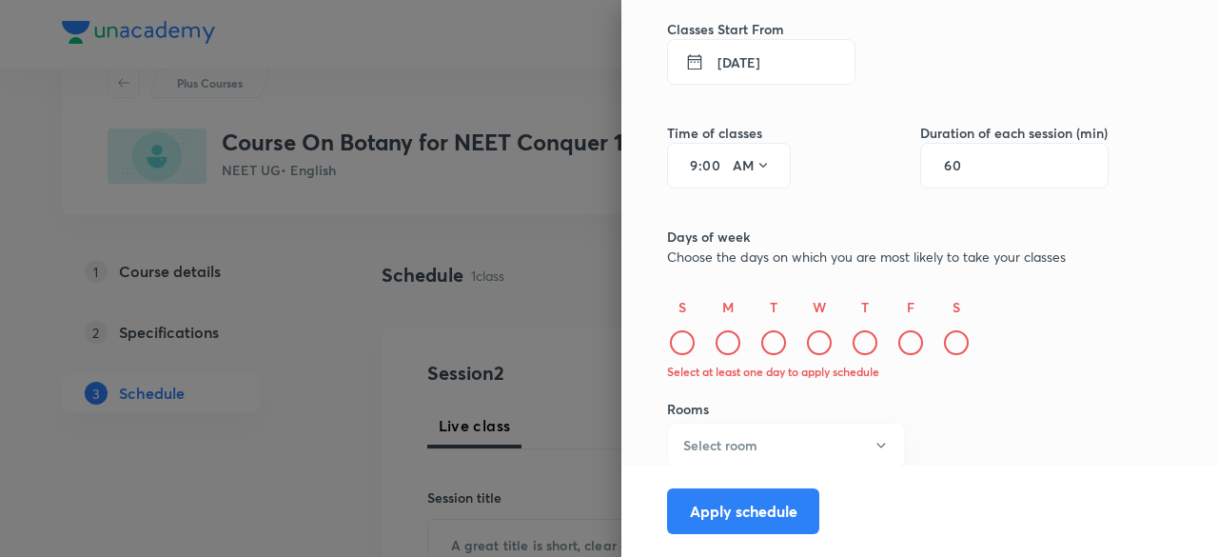
scroll to position [166, 0]
click at [670, 343] on div at bounding box center [682, 339] width 25 height 25
click at [715, 342] on div at bounding box center [727, 339] width 25 height 25
click at [667, 343] on icon at bounding box center [682, 340] width 30 height 30
click at [715, 345] on icon at bounding box center [727, 340] width 25 height 25
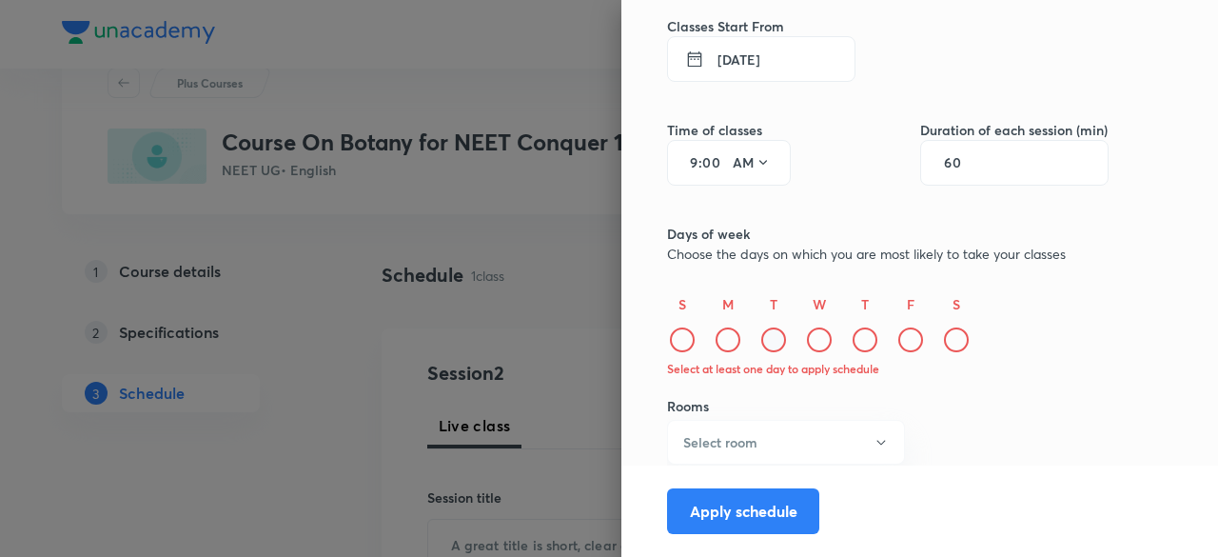
click at [761, 345] on div at bounding box center [773, 339] width 25 height 25
click at [807, 344] on div at bounding box center [819, 339] width 25 height 25
click at [852, 343] on div at bounding box center [864, 339] width 25 height 25
click at [898, 342] on div at bounding box center [910, 339] width 25 height 25
click at [946, 338] on div at bounding box center [956, 339] width 25 height 25
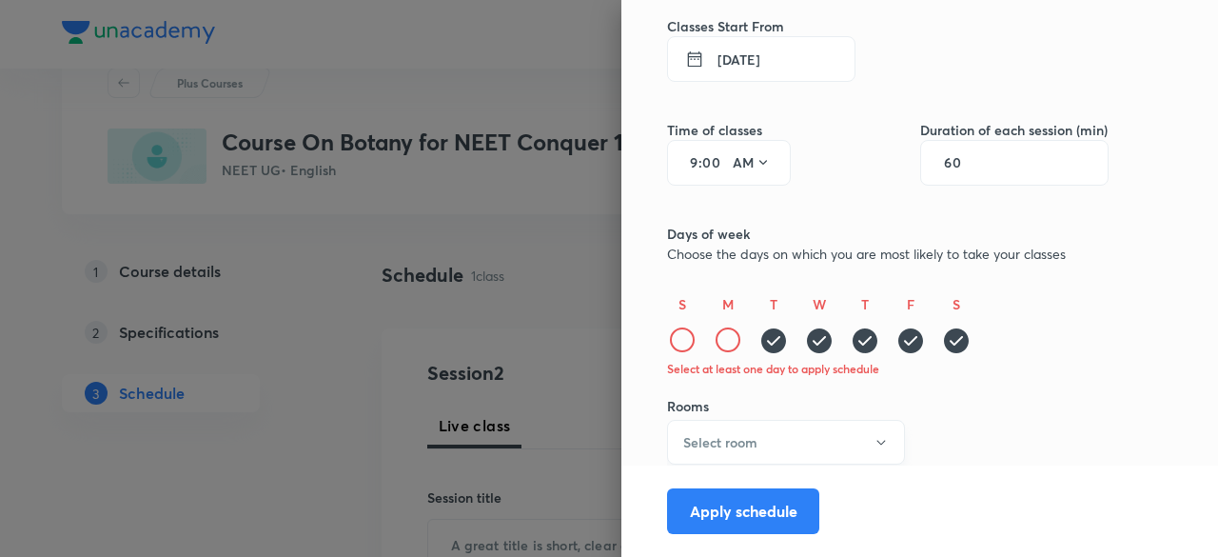
click at [852, 458] on button "Select room" at bounding box center [786, 442] width 238 height 45
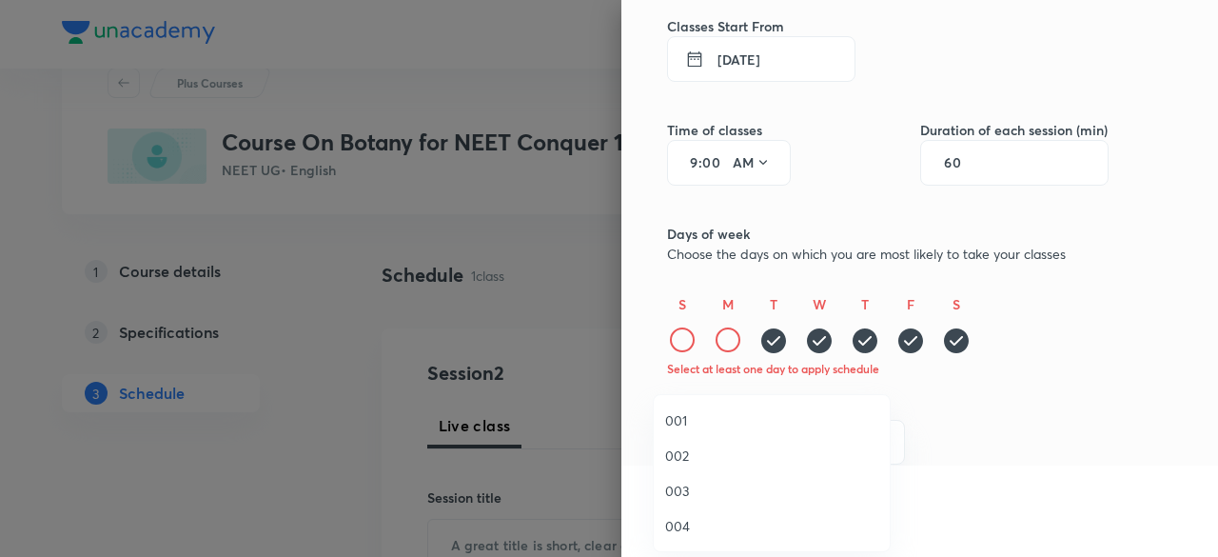
click at [706, 415] on span "001" at bounding box center [771, 420] width 213 height 20
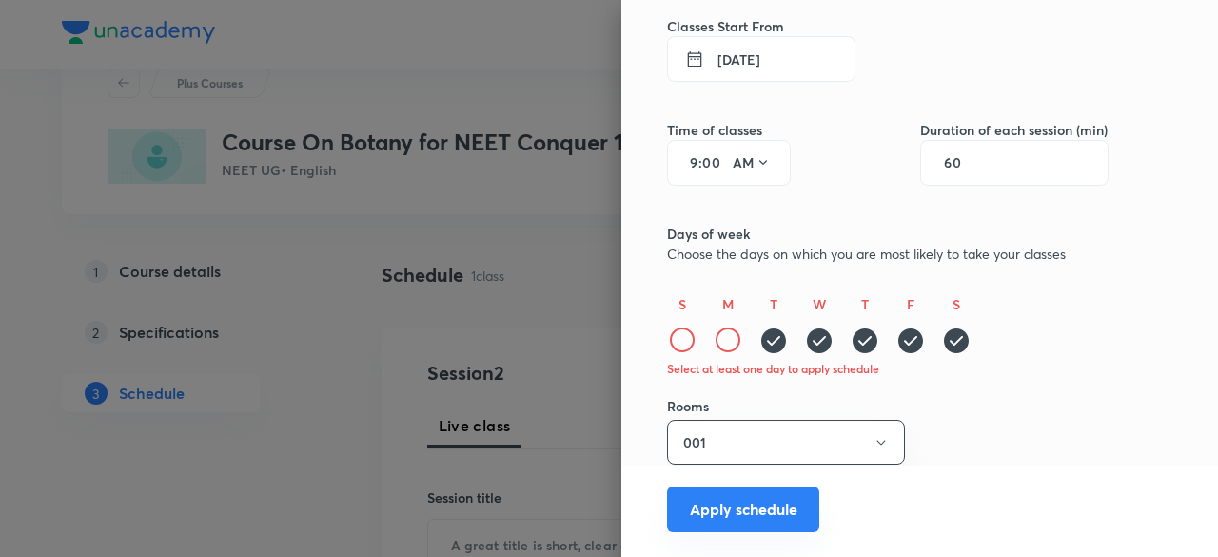
click at [774, 507] on button "Apply schedule" at bounding box center [743, 509] width 152 height 46
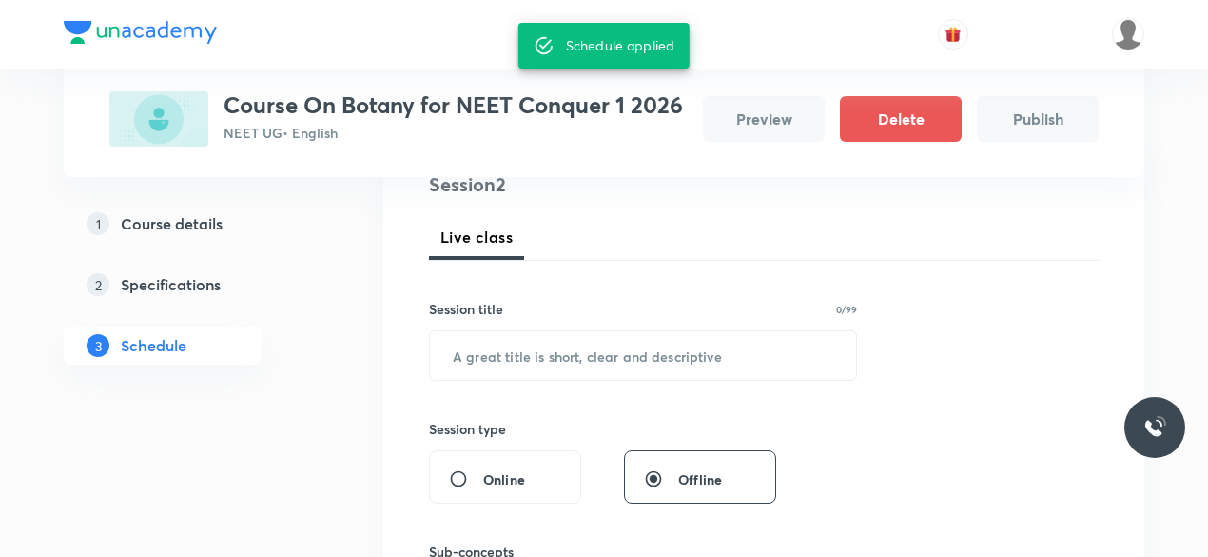
scroll to position [256, 0]
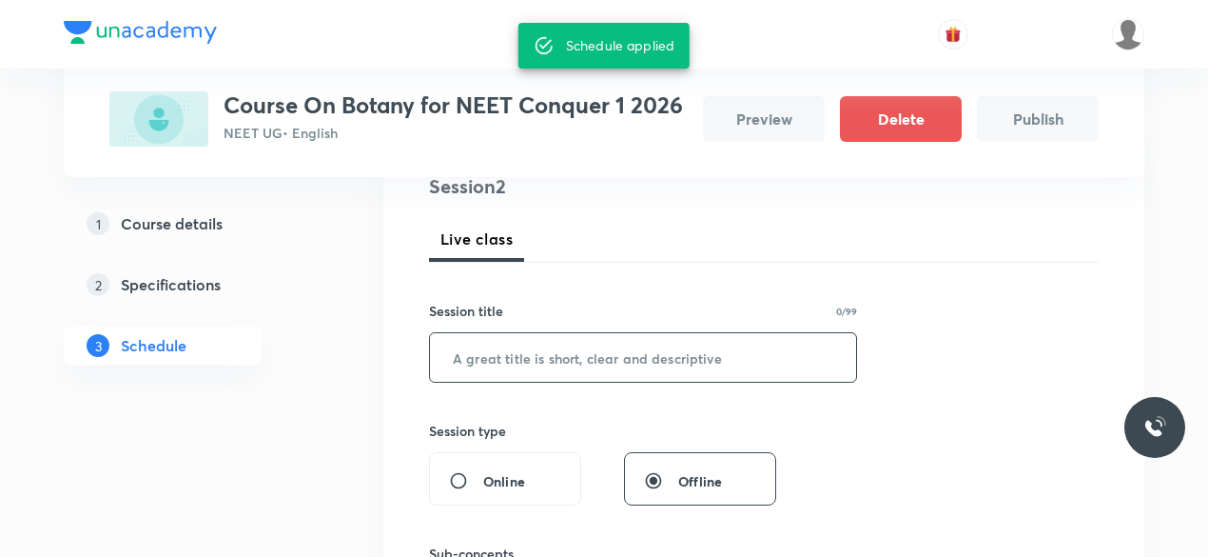
click at [694, 366] on input "text" at bounding box center [643, 357] width 426 height 49
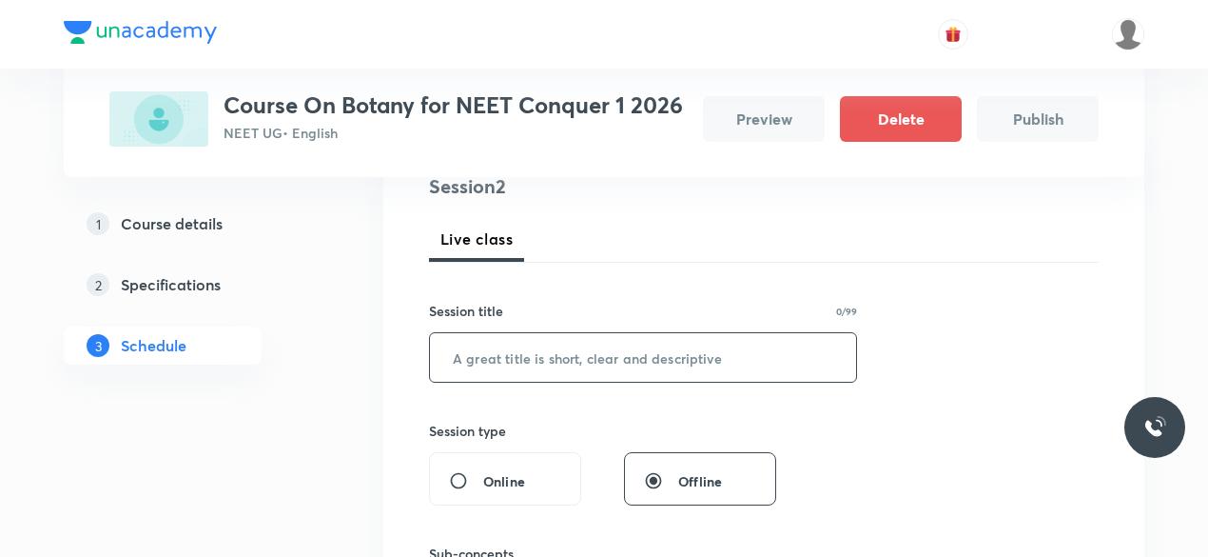
type input "N"
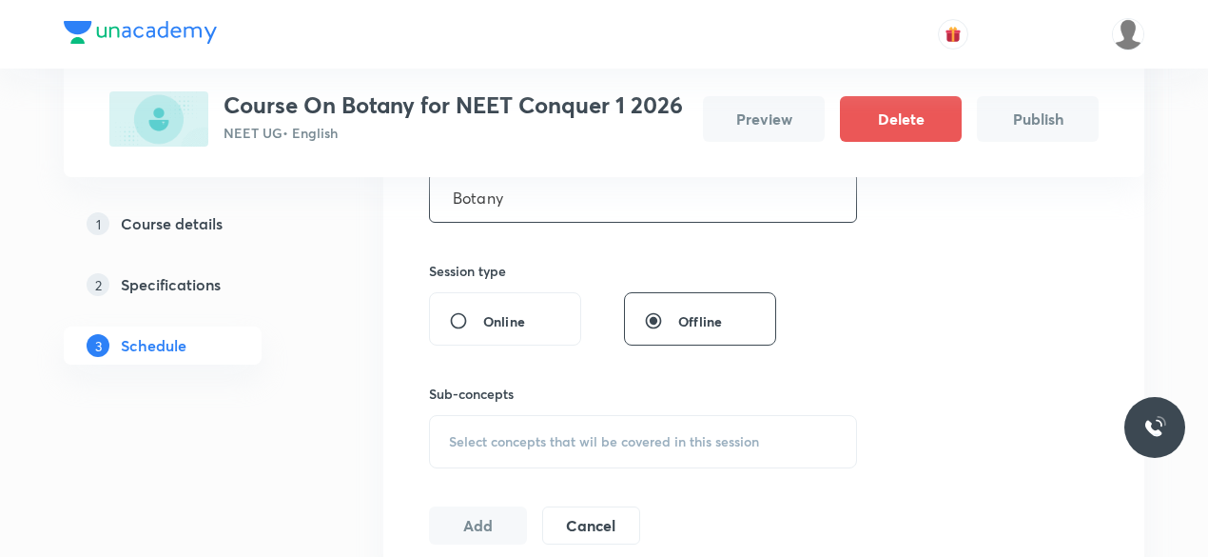
scroll to position [527, 0]
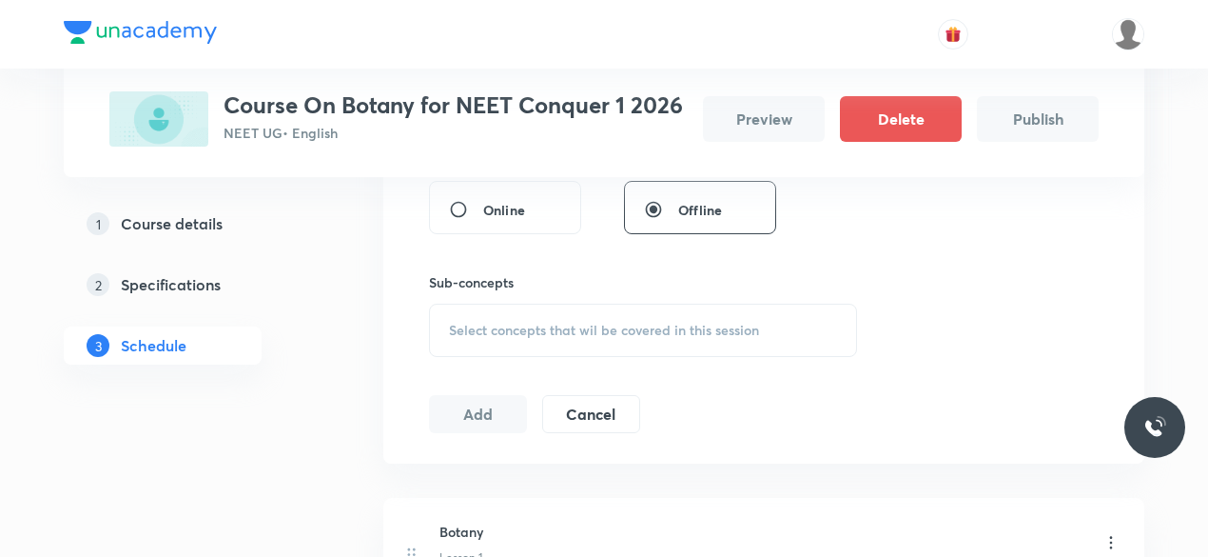
type input "Botany"
click at [612, 342] on div "Select concepts that wil be covered in this session" at bounding box center [643, 329] width 428 height 53
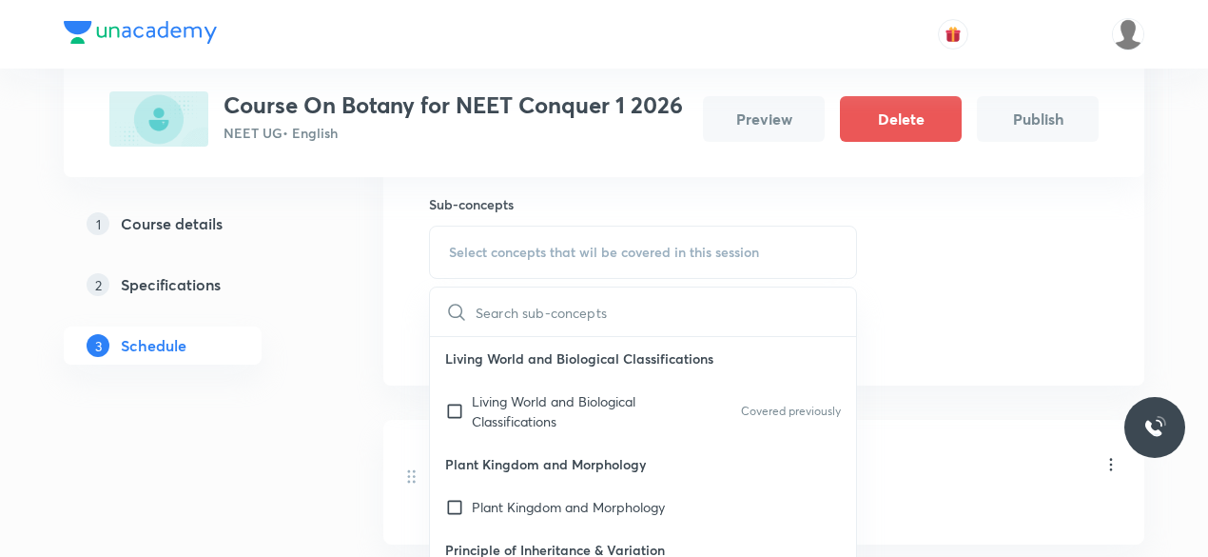
scroll to position [626, 0]
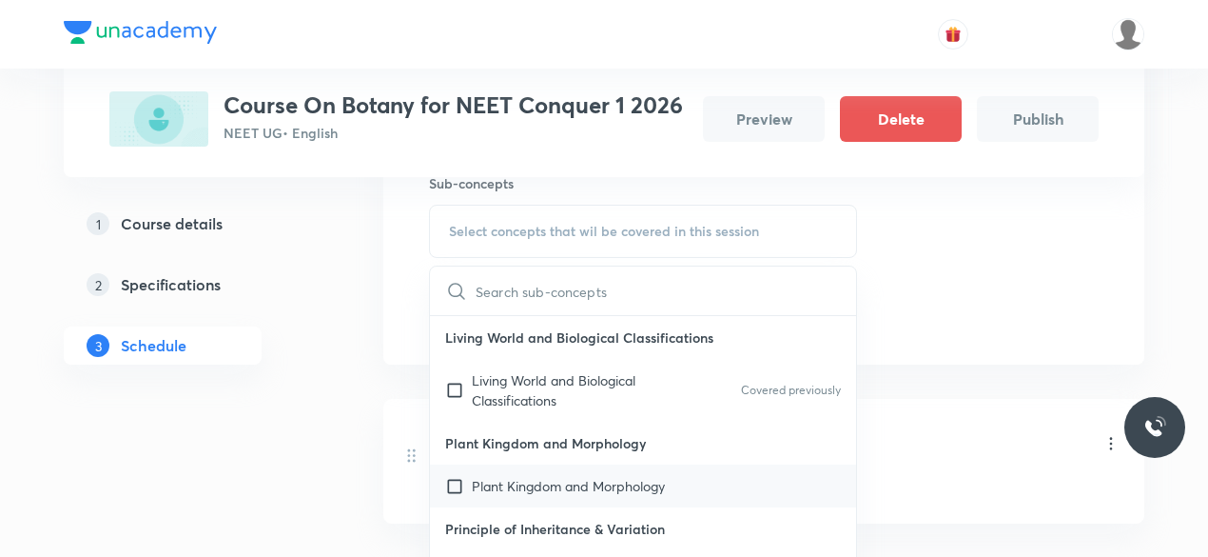
click at [474, 476] on p "Plant Kingdom and Morphology" at bounding box center [568, 486] width 193 height 20
checkbox input "true"
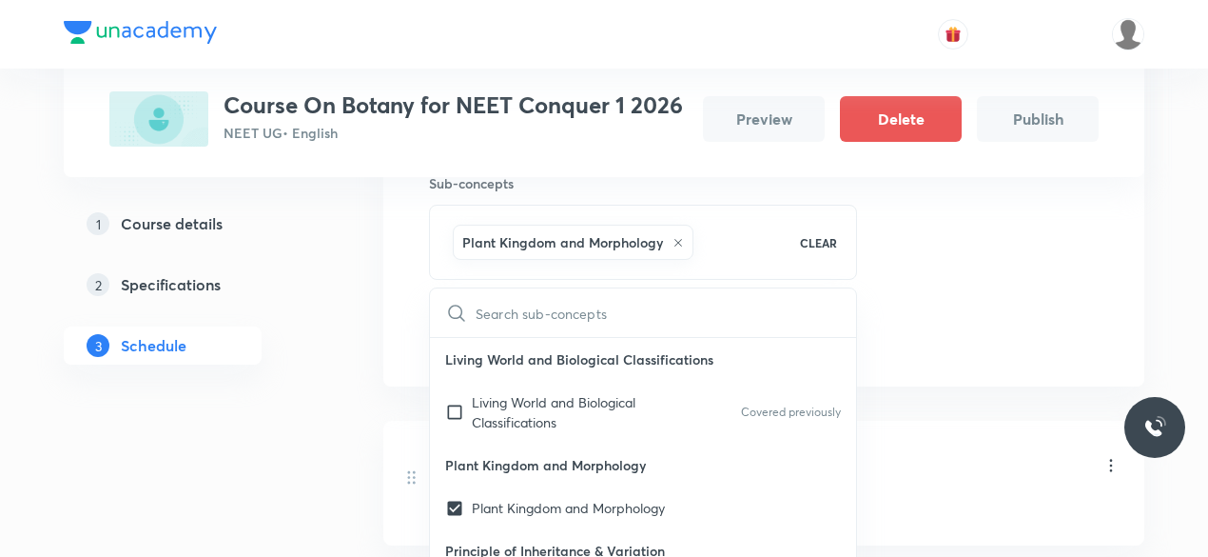
click at [1009, 267] on div "Session 2 Live class Session title 6/99 Botany ​ Session type Online Offline Su…" at bounding box center [764, 79] width 670 height 554
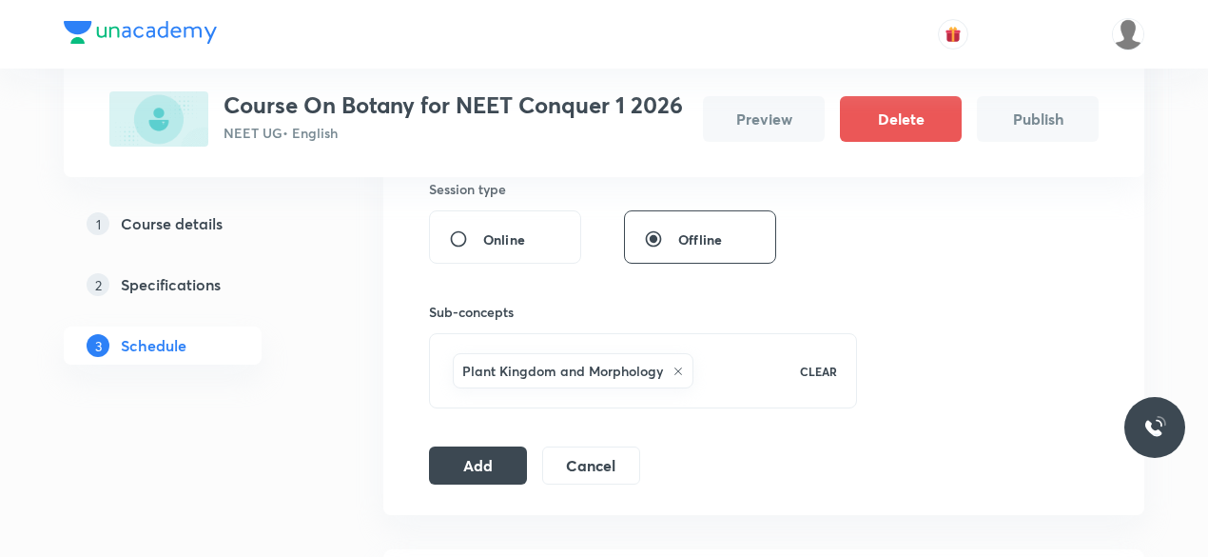
scroll to position [608, 0]
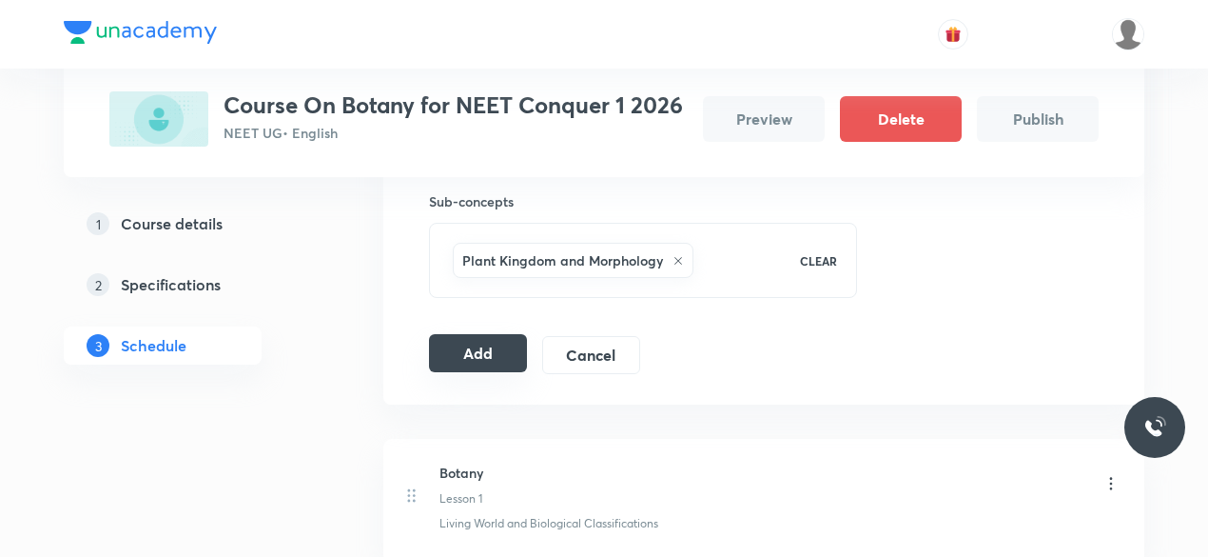
click at [512, 353] on button "Add" at bounding box center [478, 353] width 98 height 38
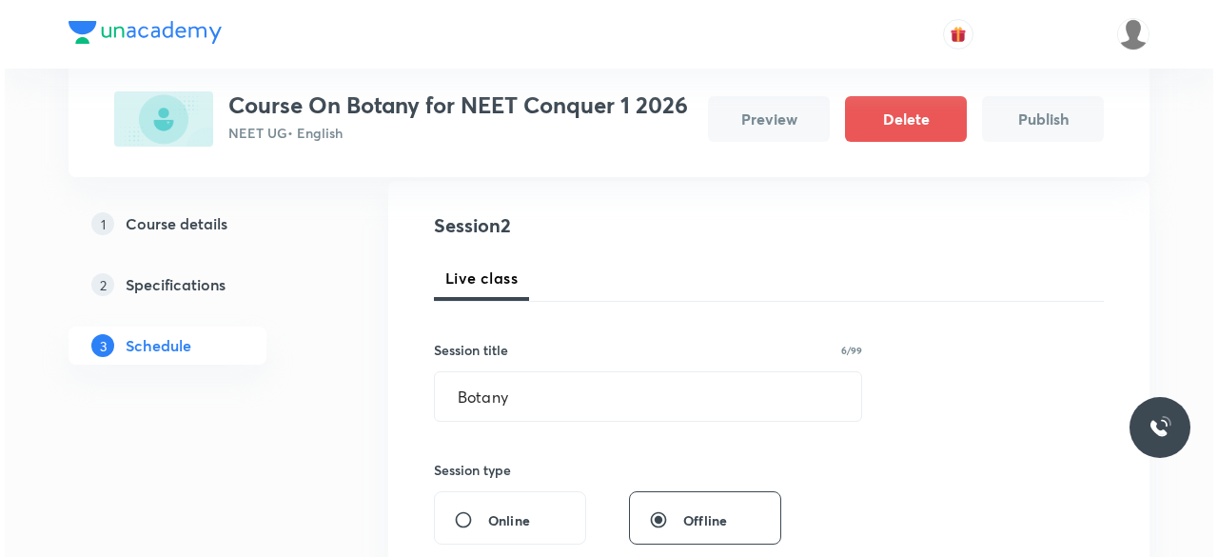
scroll to position [0, 0]
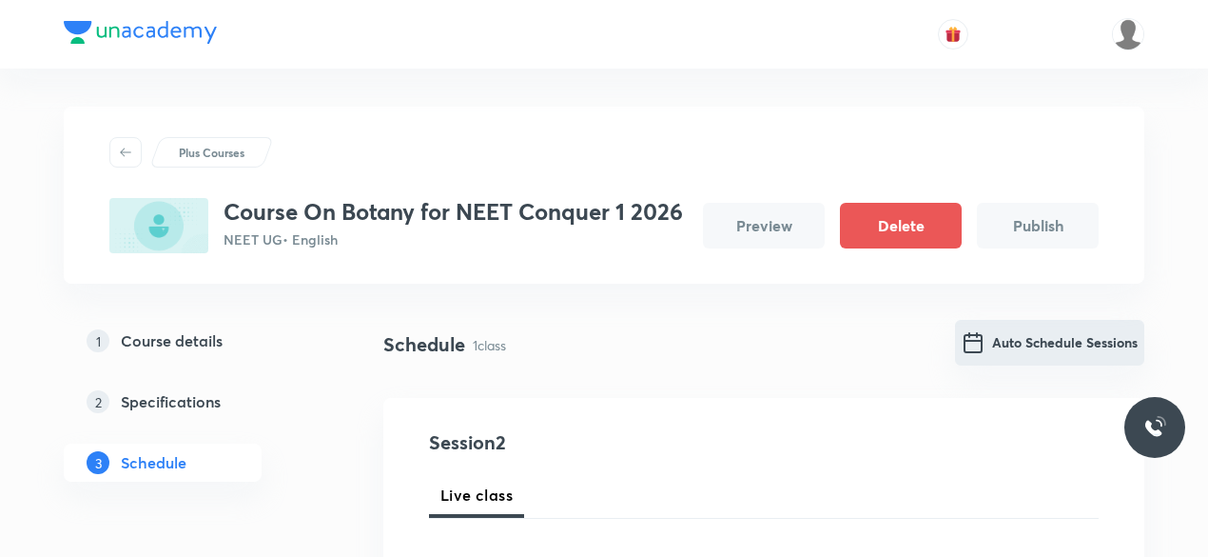
click at [1027, 342] on button "Auto Schedule Sessions" at bounding box center [1049, 343] width 189 height 46
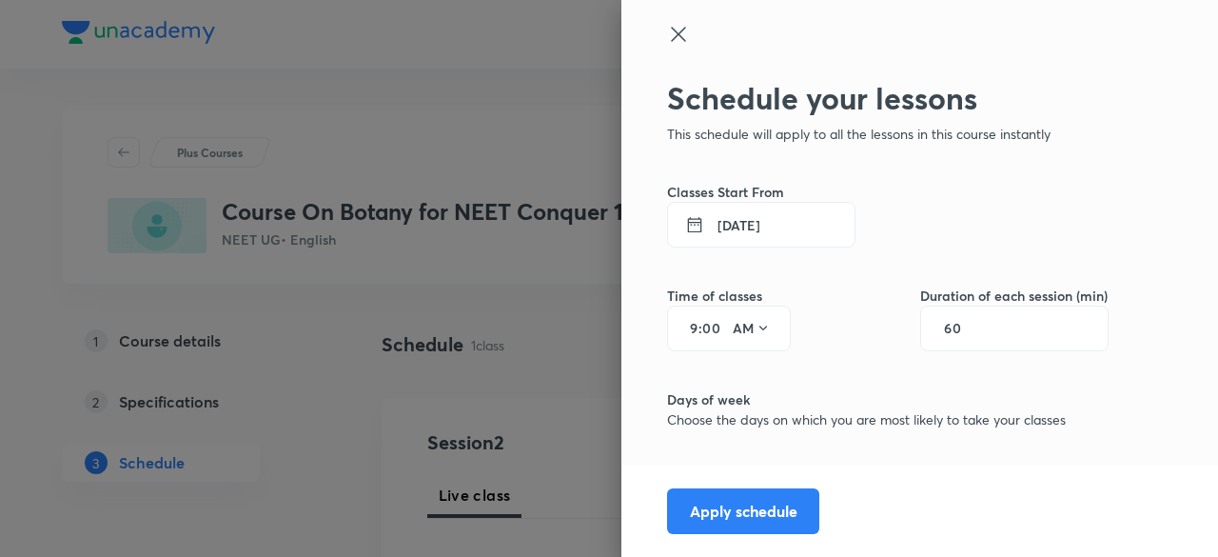
click at [756, 216] on button "[DATE]" at bounding box center [761, 225] width 188 height 46
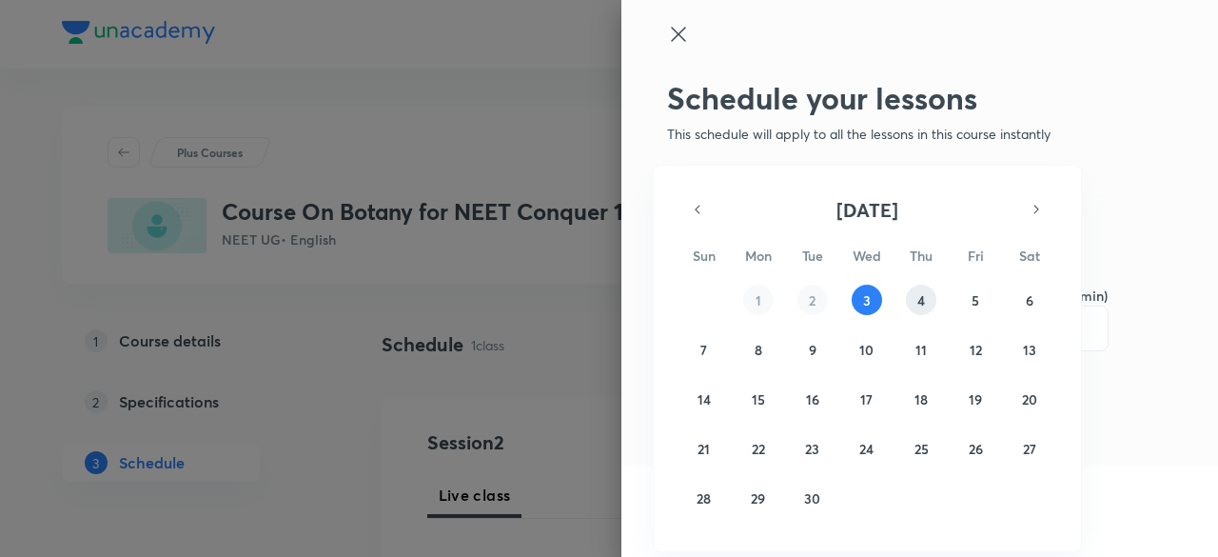
drag, startPoint x: 933, startPoint y: 308, endPoint x: 919, endPoint y: 301, distance: 16.2
click at [919, 301] on button "4" at bounding box center [921, 299] width 30 height 30
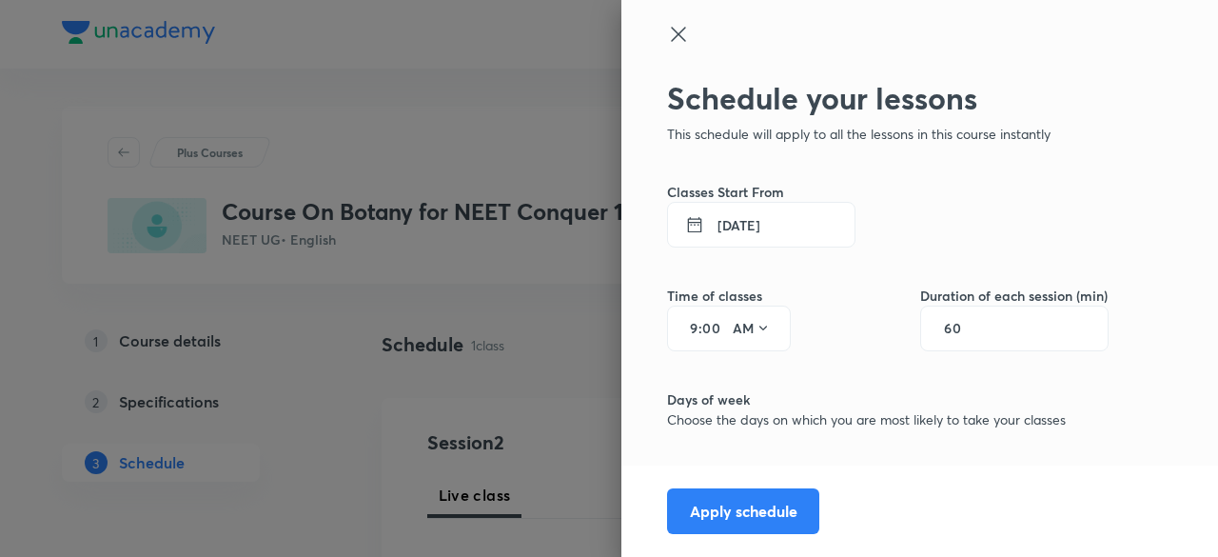
click at [920, 301] on h6 "Duration of each session (min)" at bounding box center [1014, 295] width 188 height 20
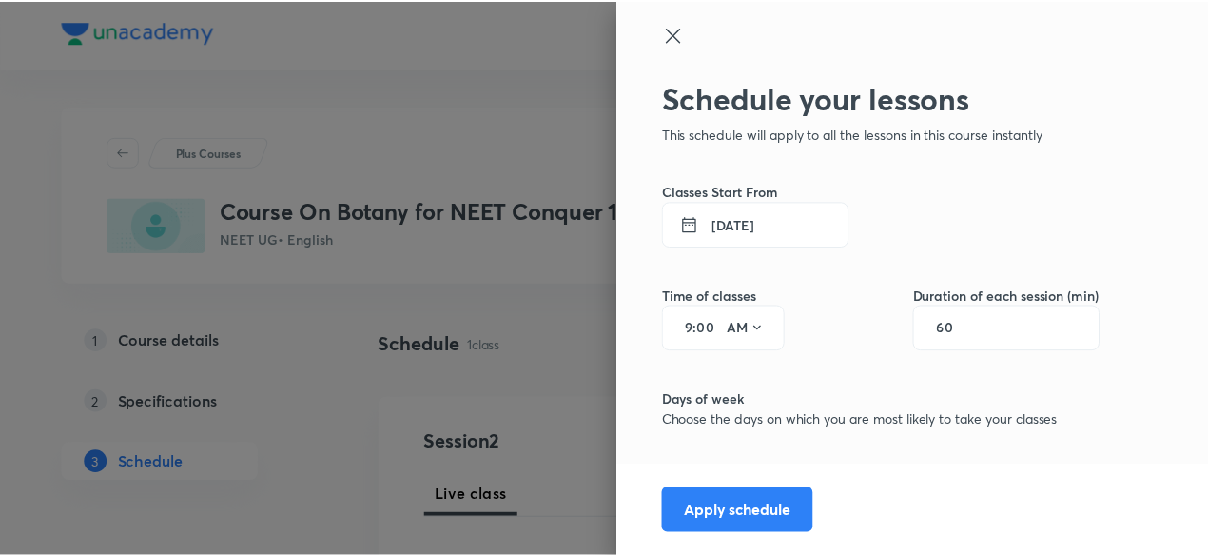
scroll to position [146, 0]
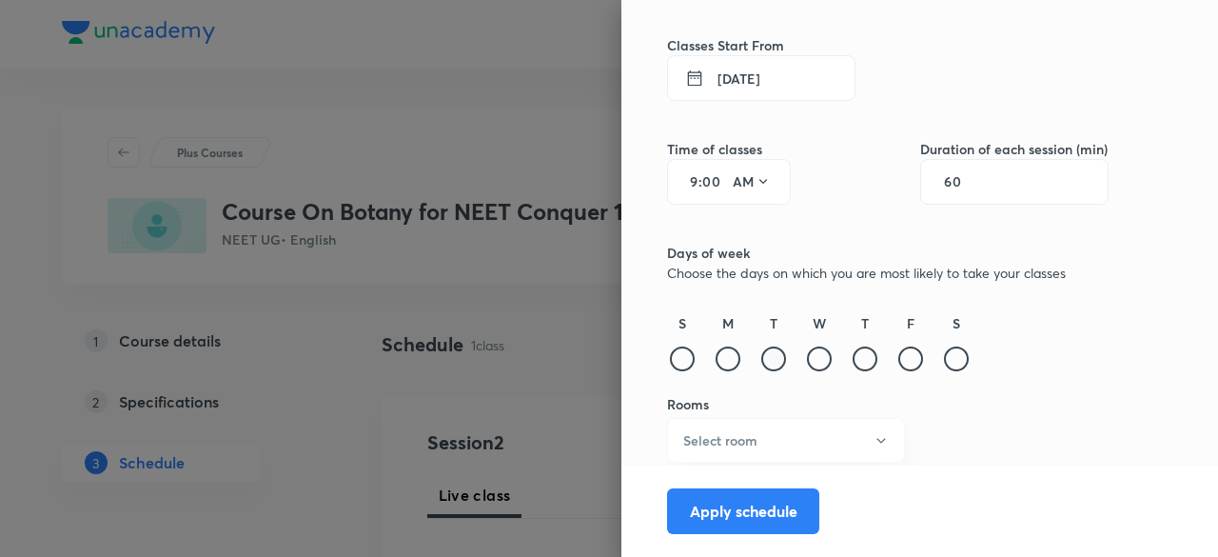
click at [761, 359] on div at bounding box center [773, 358] width 25 height 25
click at [810, 365] on div at bounding box center [819, 358] width 25 height 25
click at [858, 362] on div at bounding box center [864, 358] width 25 height 25
click at [898, 369] on div at bounding box center [910, 358] width 25 height 25
click at [941, 362] on div "S" at bounding box center [956, 344] width 30 height 62
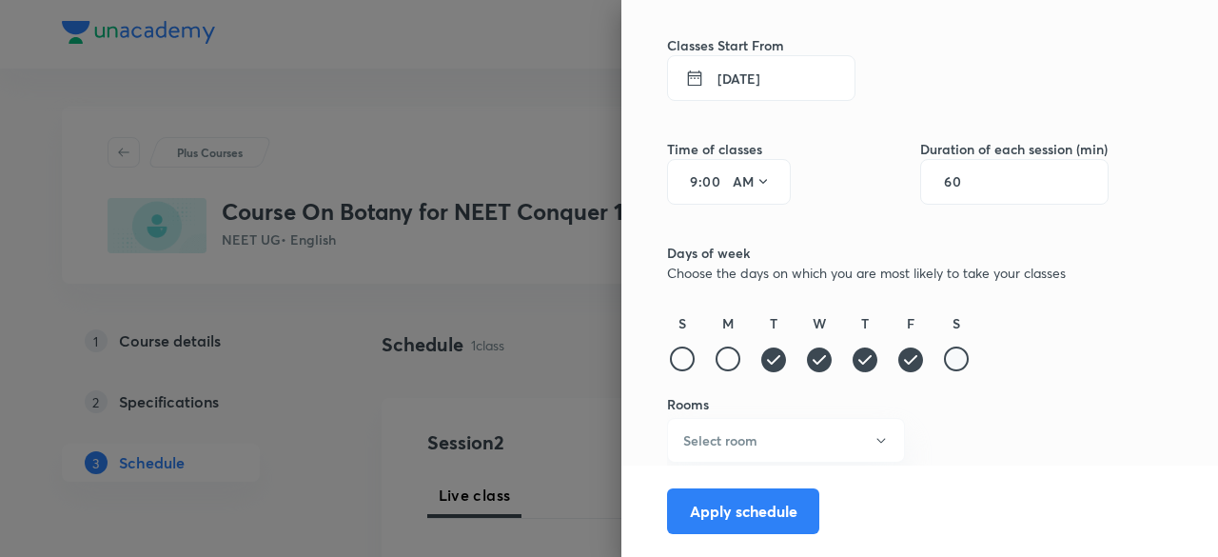
click at [951, 359] on div at bounding box center [956, 358] width 25 height 25
click at [873, 438] on icon "button" at bounding box center [880, 440] width 15 height 15
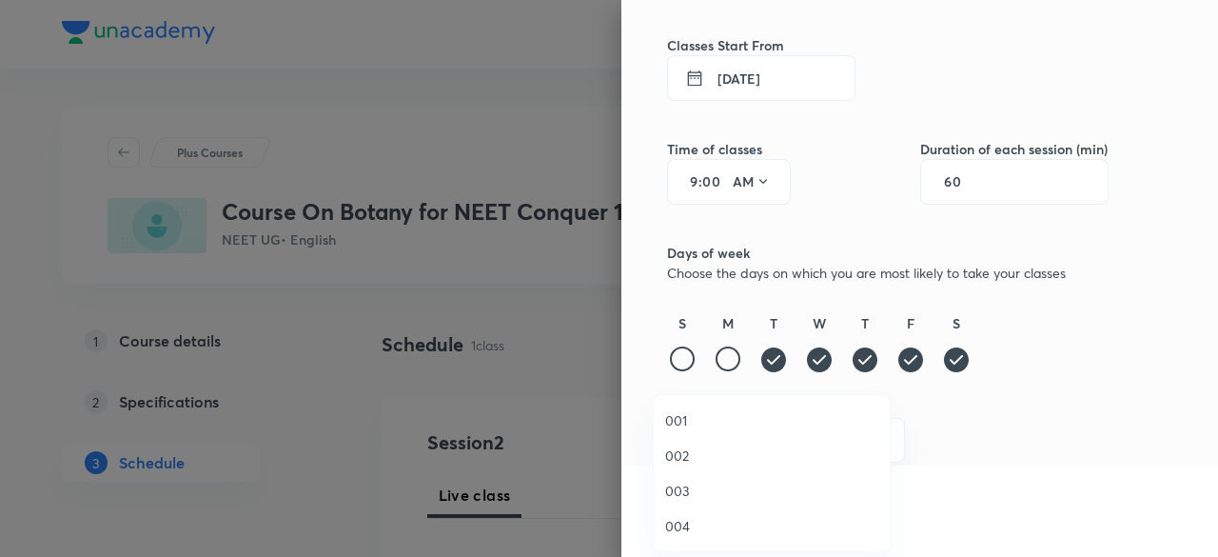
click at [742, 421] on span "001" at bounding box center [771, 420] width 213 height 20
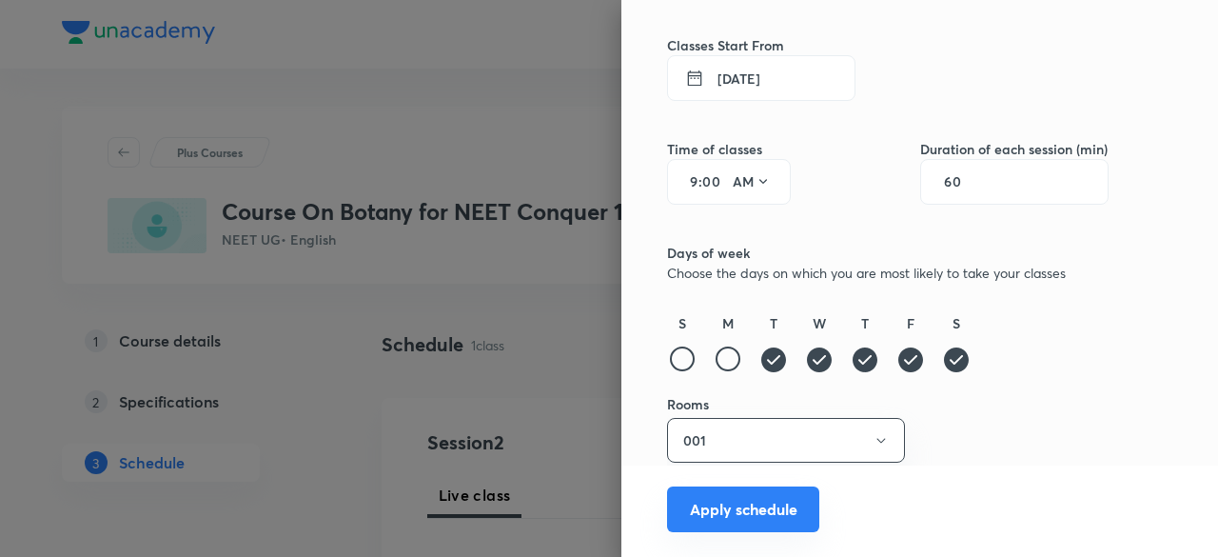
click at [715, 498] on button "Apply schedule" at bounding box center [743, 509] width 152 height 46
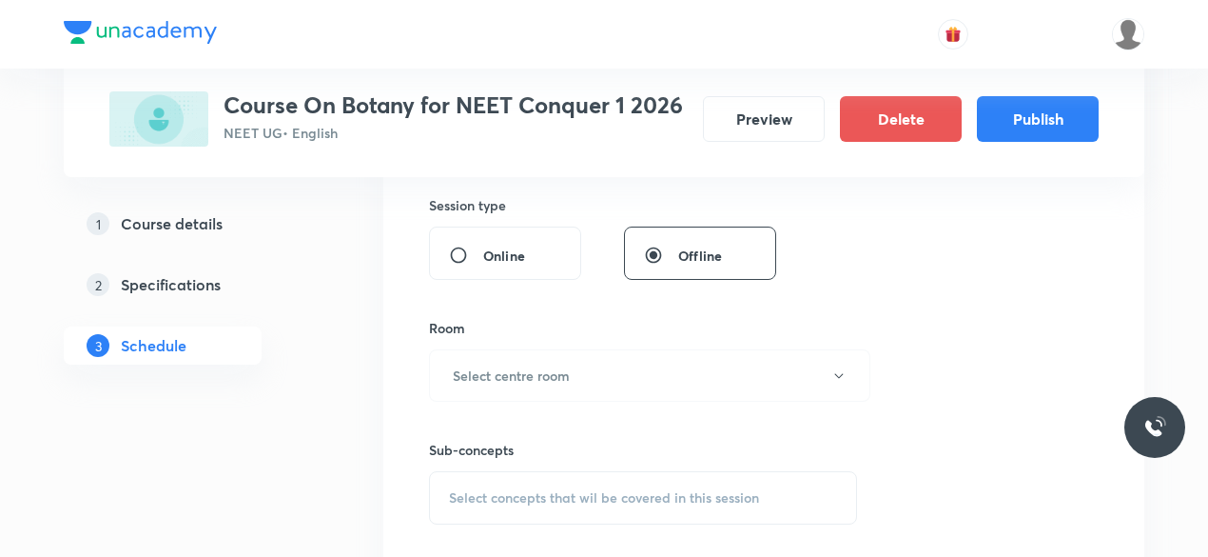
scroll to position [729, 0]
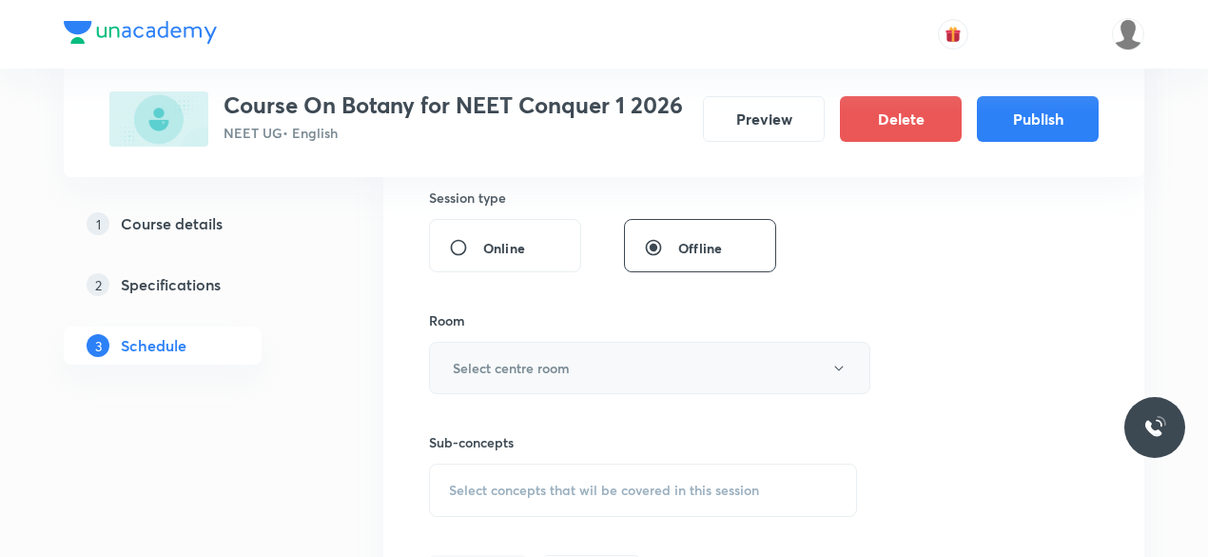
click at [812, 361] on button "Select centre room" at bounding box center [649, 368] width 441 height 52
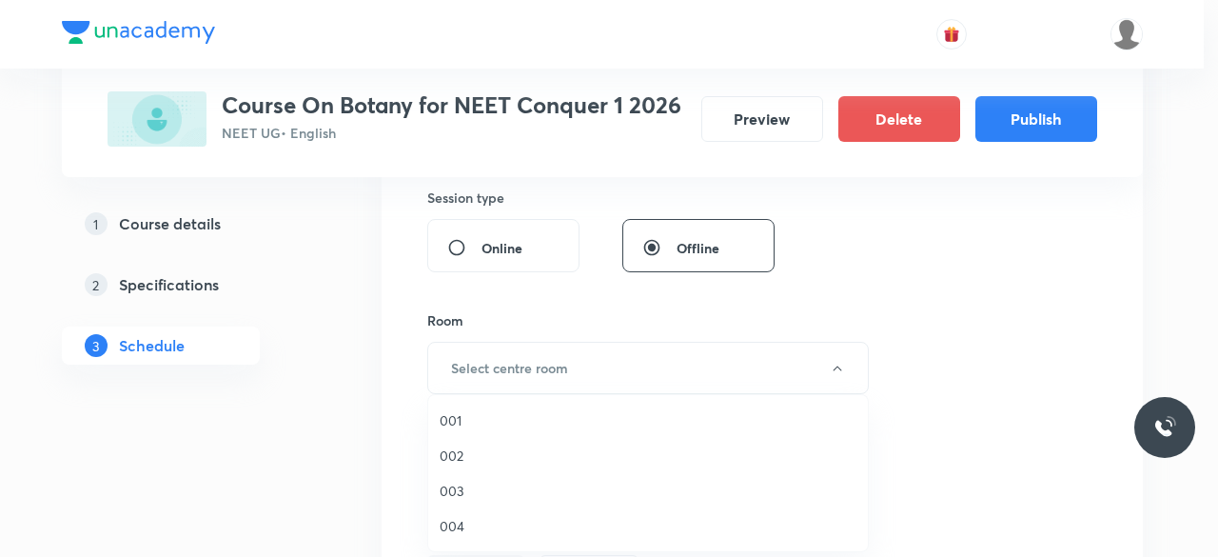
click at [596, 421] on span "001" at bounding box center [647, 420] width 417 height 20
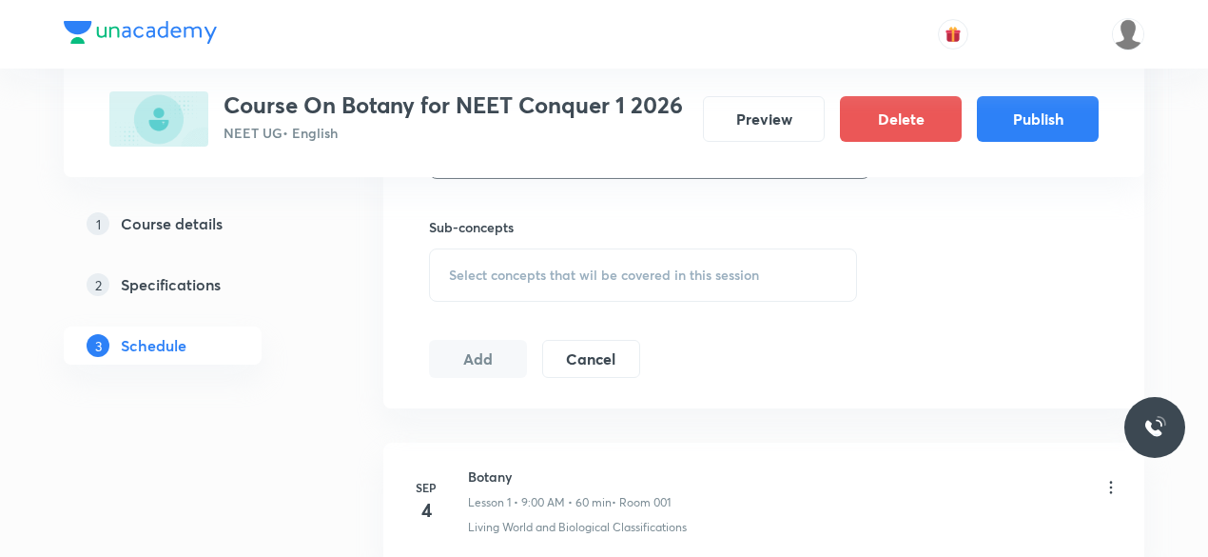
scroll to position [947, 0]
click at [647, 259] on div "Select concepts that wil be covered in this session" at bounding box center [643, 271] width 428 height 53
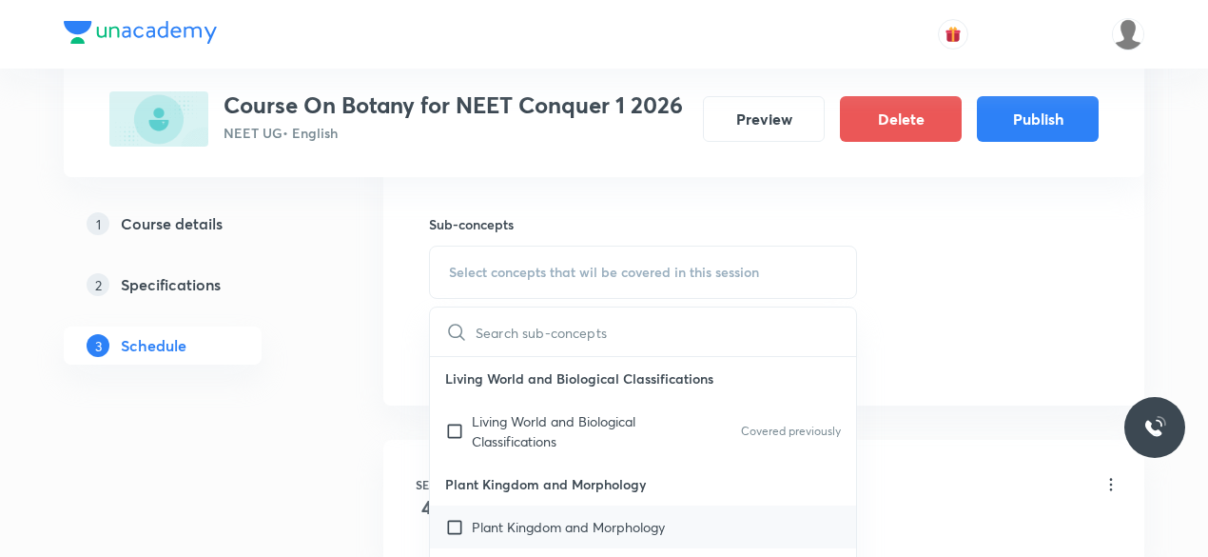
click at [597, 505] on div "Plant Kingdom and Morphology" at bounding box center [643, 526] width 426 height 43
checkbox input "true"
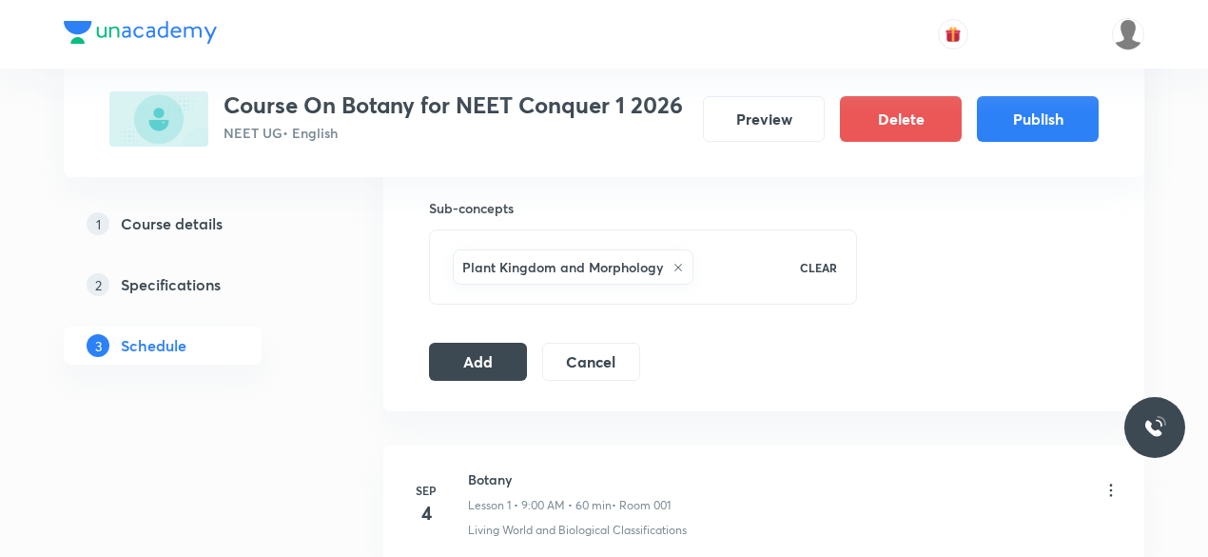
scroll to position [961, 0]
click at [1064, 106] on button "Publish" at bounding box center [1038, 117] width 122 height 46
